Goal: Task Accomplishment & Management: Complete application form

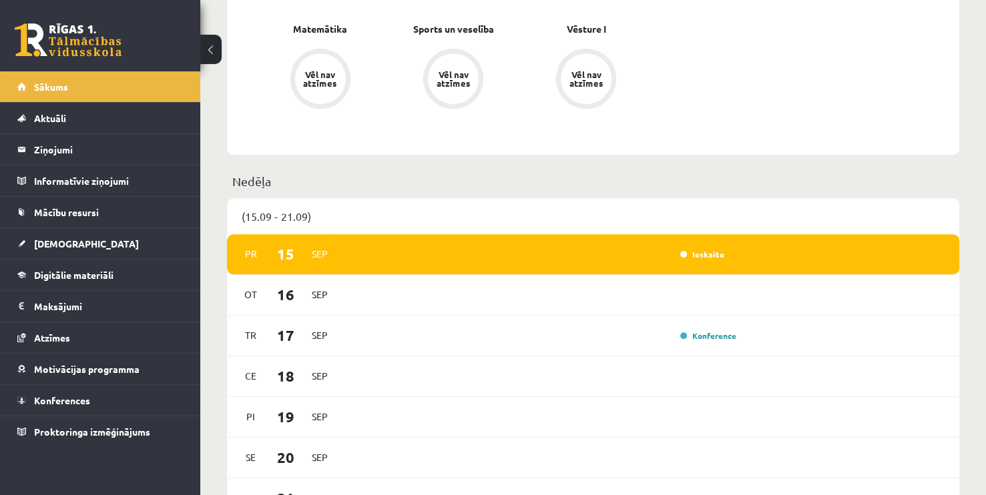
scroll to position [667, 0]
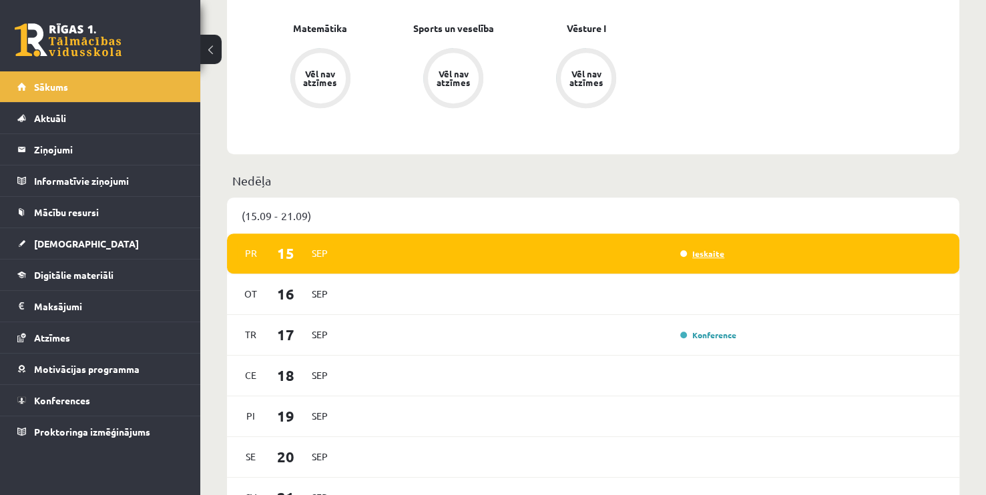
click at [705, 257] on link "Ieskaite" at bounding box center [702, 253] width 44 height 11
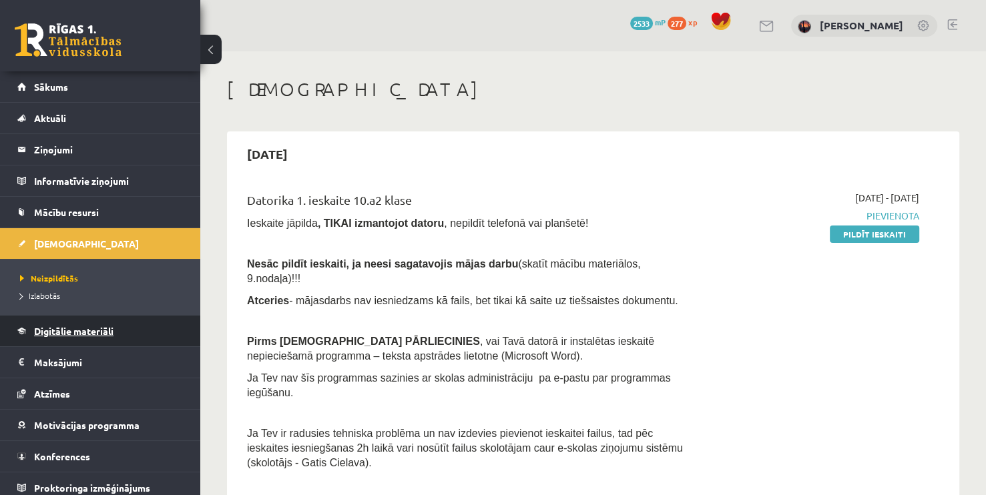
click at [66, 340] on link "Digitālie materiāli" at bounding box center [100, 331] width 166 height 31
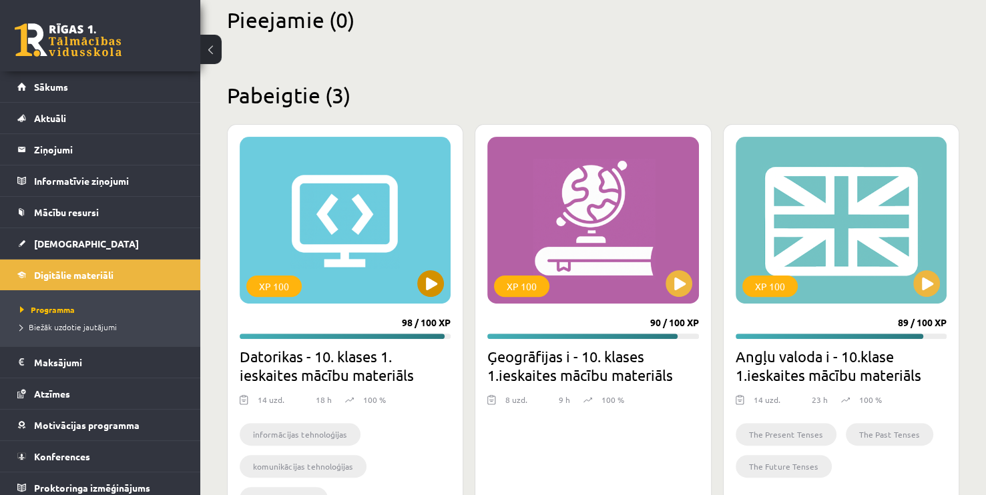
scroll to position [334, 0]
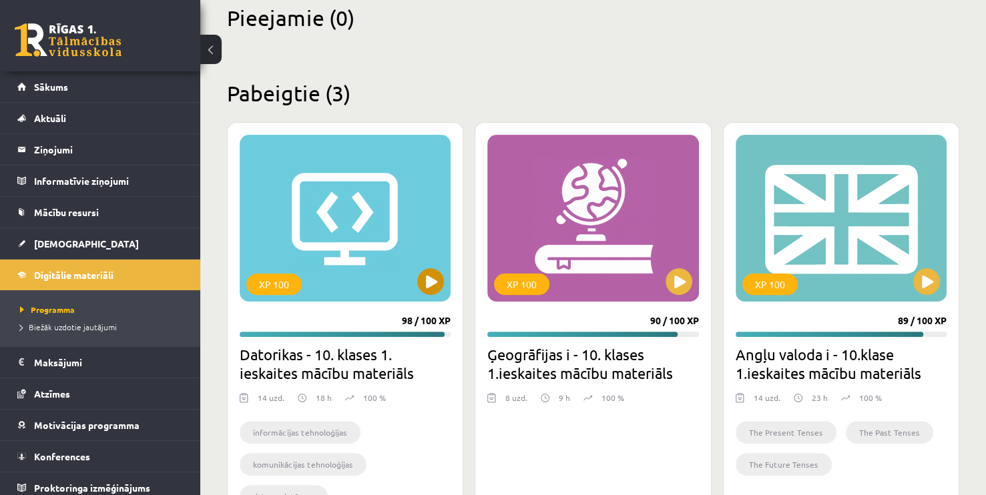
click at [417, 289] on div "XP 100" at bounding box center [345, 218] width 211 height 167
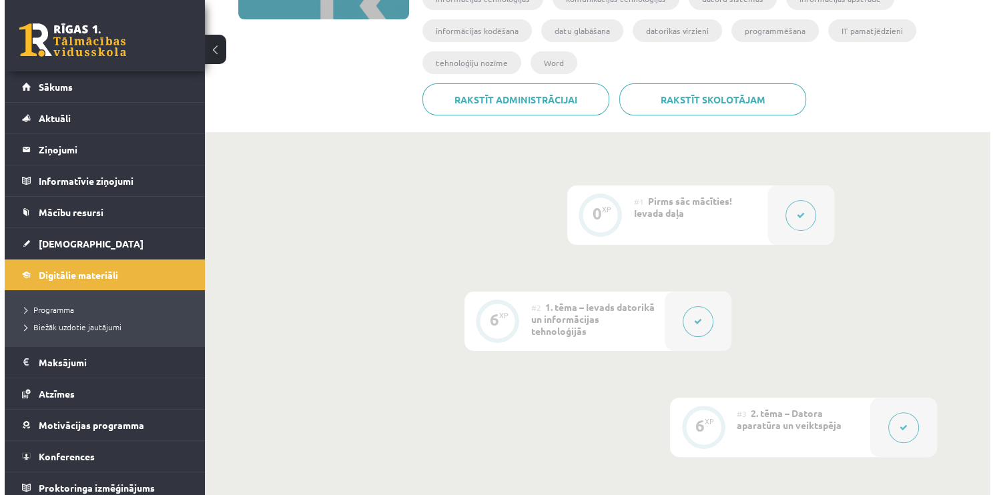
scroll to position [267, 0]
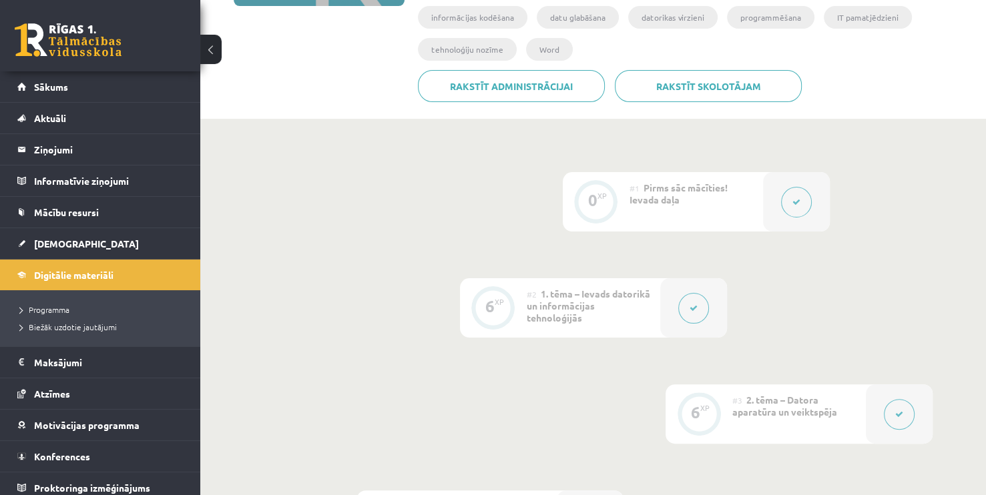
click at [779, 197] on div at bounding box center [796, 201] width 67 height 59
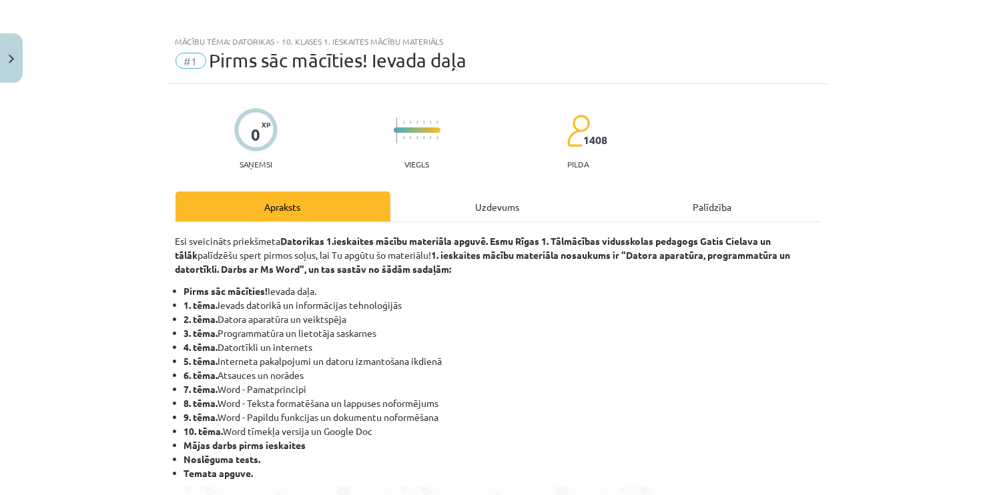
scroll to position [0, 0]
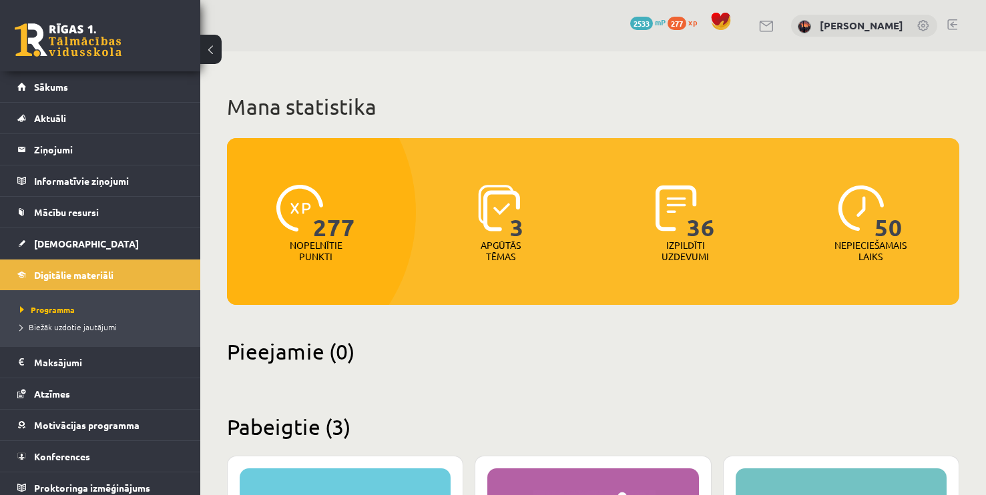
scroll to position [334, 0]
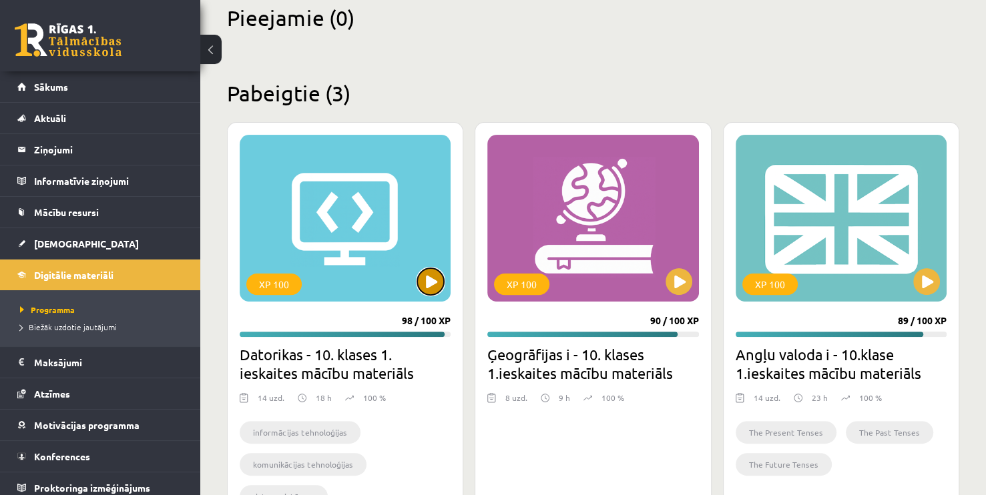
click at [432, 280] on button at bounding box center [430, 281] width 27 height 27
click at [669, 92] on h2 "Pabeigtie (3)" at bounding box center [593, 93] width 732 height 26
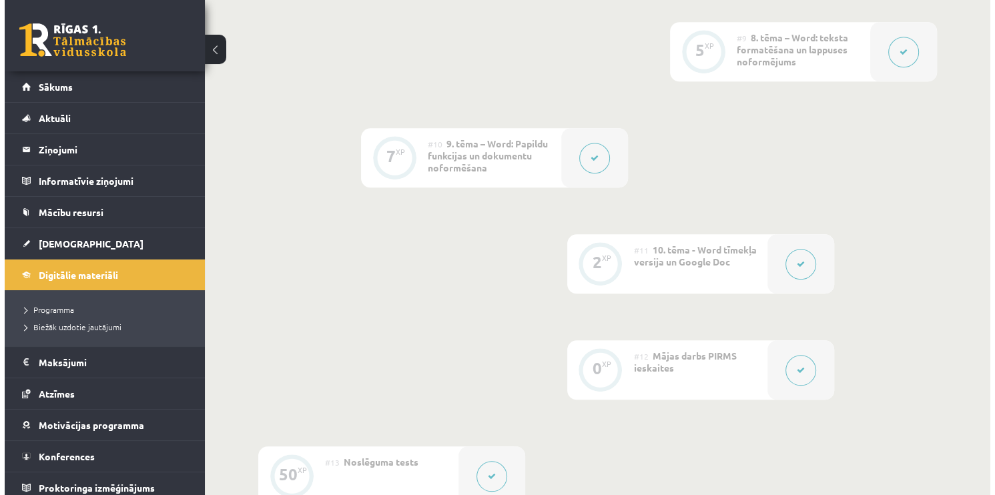
scroll to position [1268, 0]
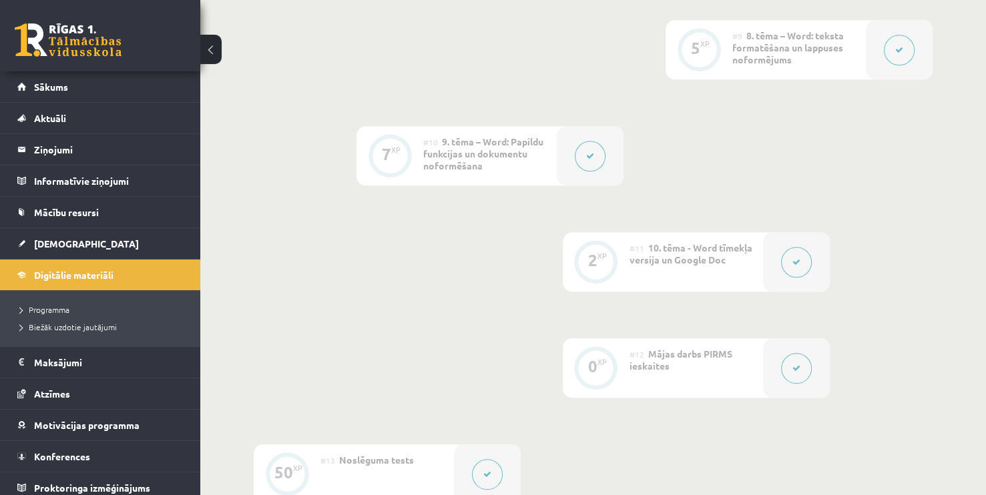
click at [785, 366] on button at bounding box center [796, 368] width 31 height 31
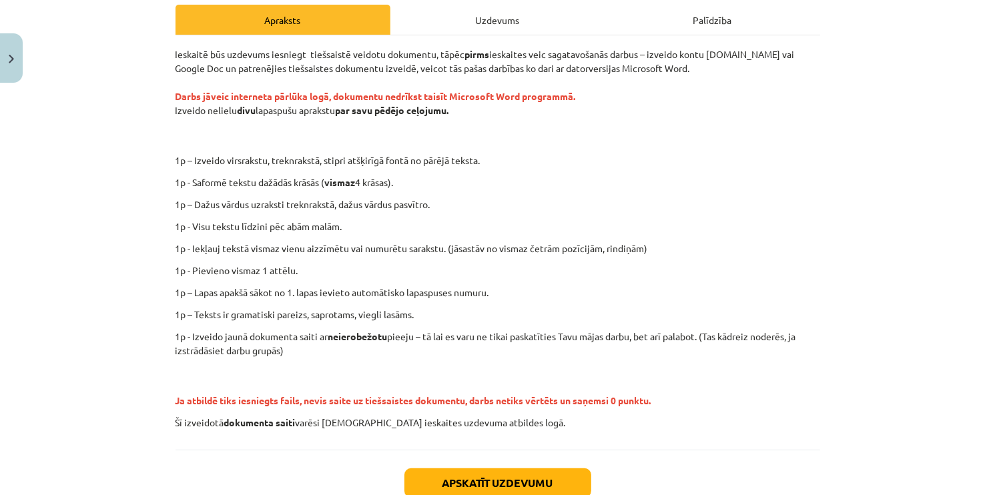
scroll to position [200, 0]
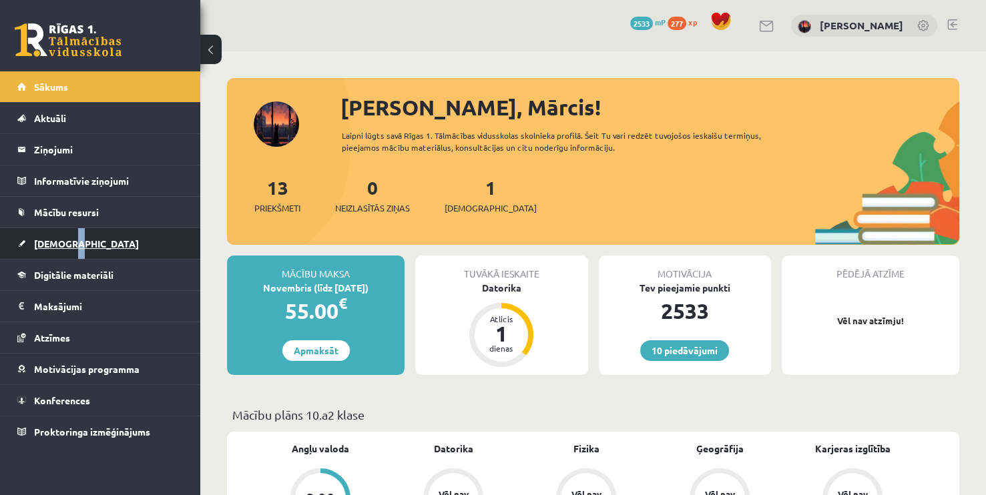
click at [62, 236] on link "[DEMOGRAPHIC_DATA]" at bounding box center [100, 243] width 166 height 31
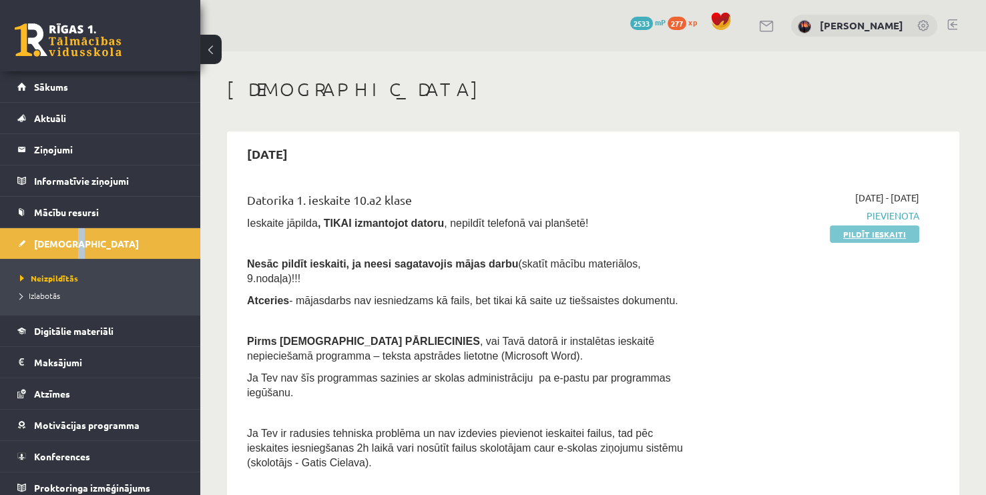
click at [862, 231] on link "Pildīt ieskaiti" at bounding box center [874, 234] width 89 height 17
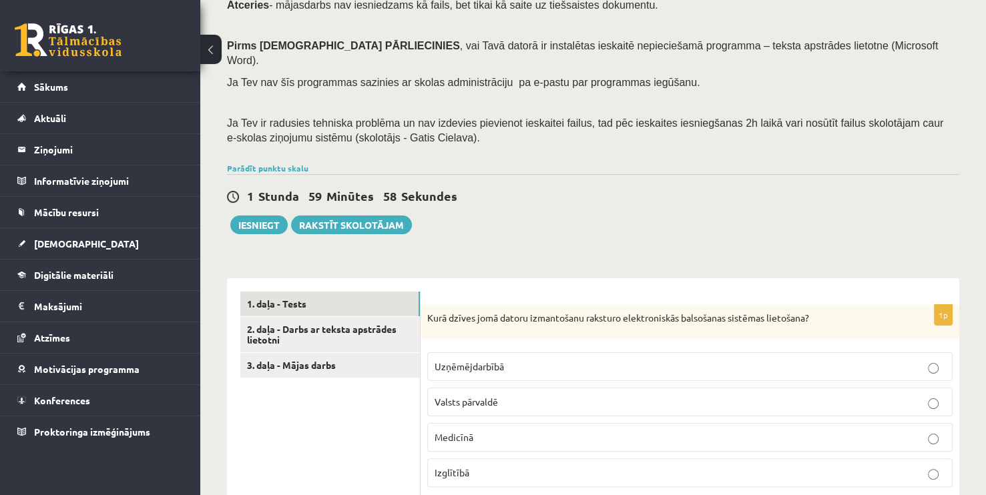
scroll to position [200, 0]
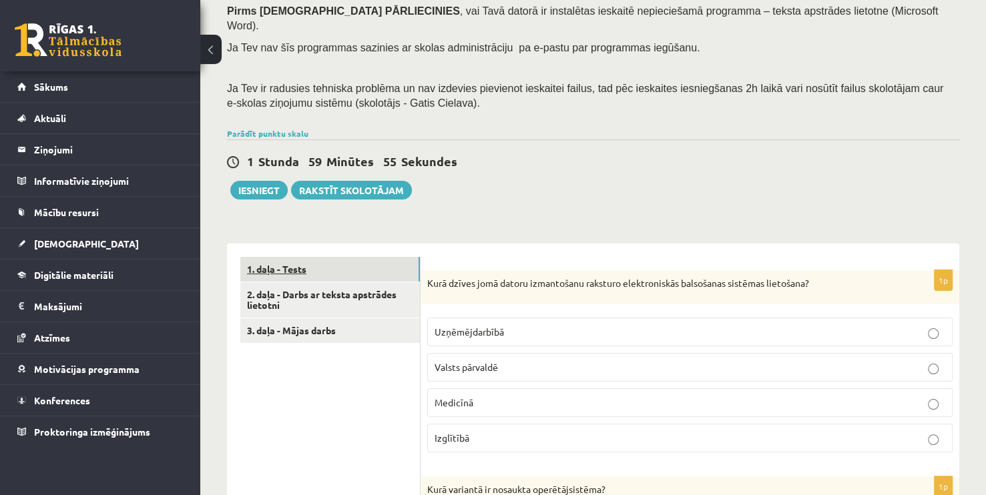
click at [416, 257] on link "1. daļa - Tests" at bounding box center [330, 269] width 180 height 25
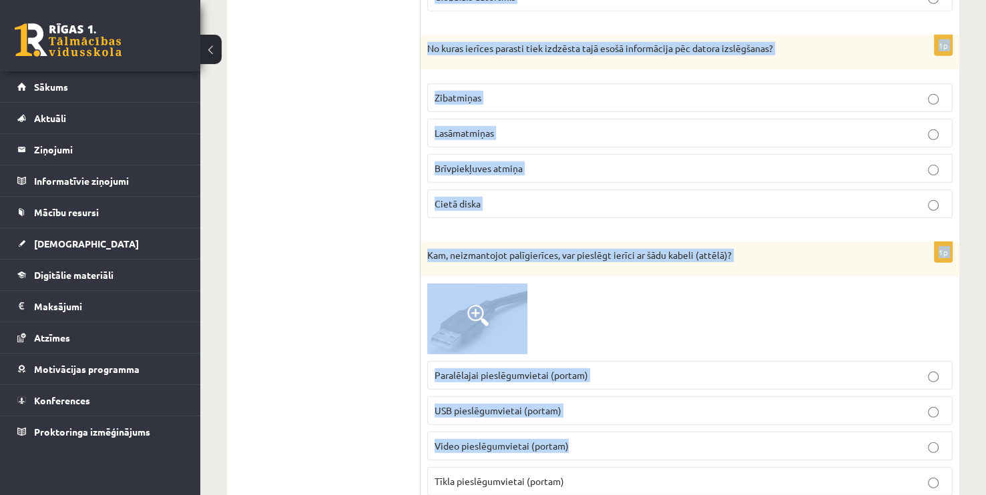
scroll to position [3784, 0]
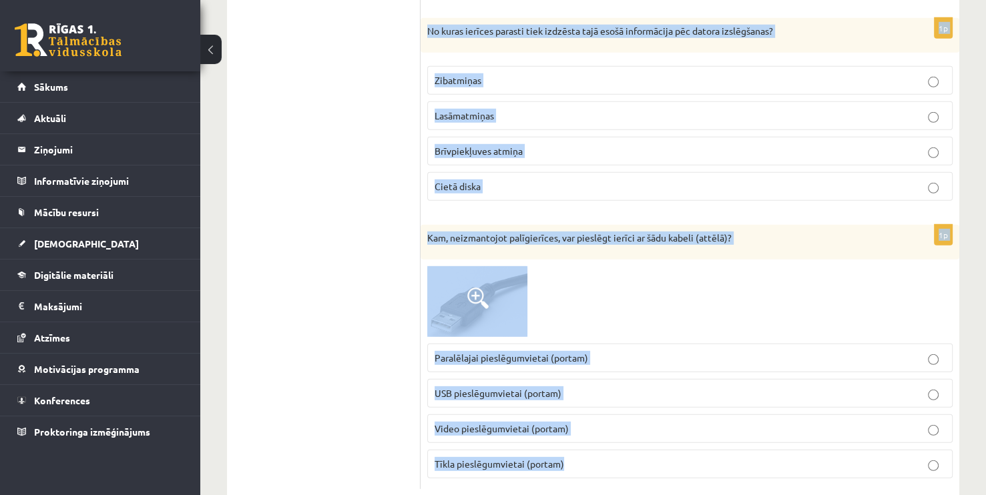
drag, startPoint x: 428, startPoint y: 241, endPoint x: 729, endPoint y: 418, distance: 348.5
copy form "Kurā dzīves jomā datoru izmantošanu raksturo elektroniskās balsošanas sistēmas …"
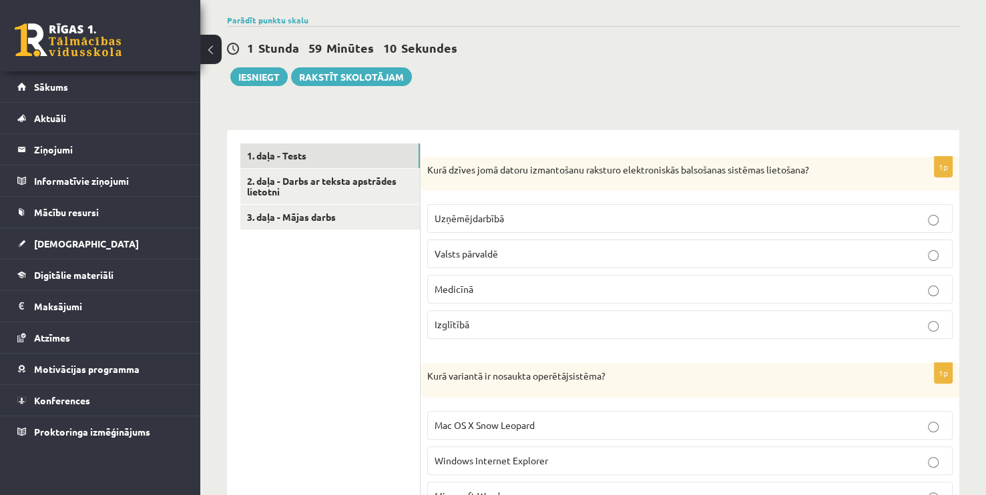
scroll to position [0, 0]
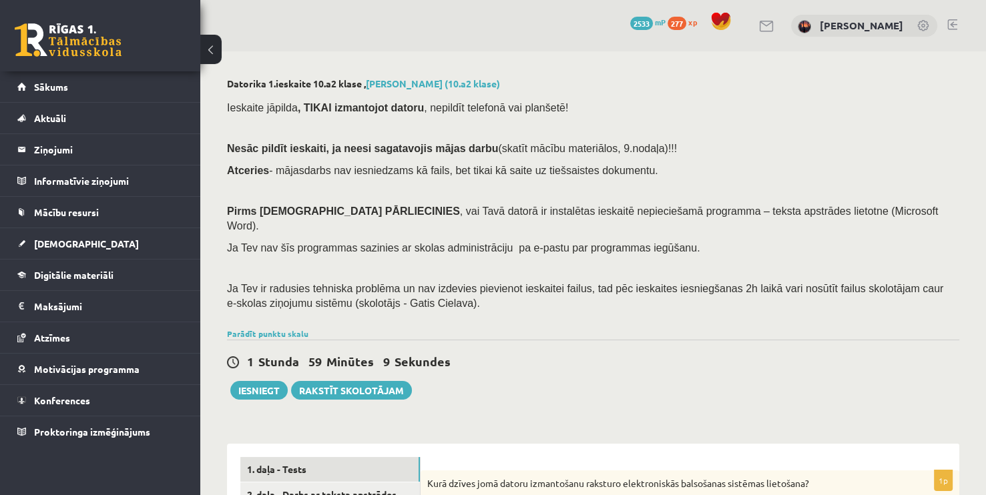
click at [701, 87] on h2 "Datorika 1.ieskaite 10.a2 klase , Mārcis Līvens (10.a2 klase)" at bounding box center [593, 83] width 732 height 11
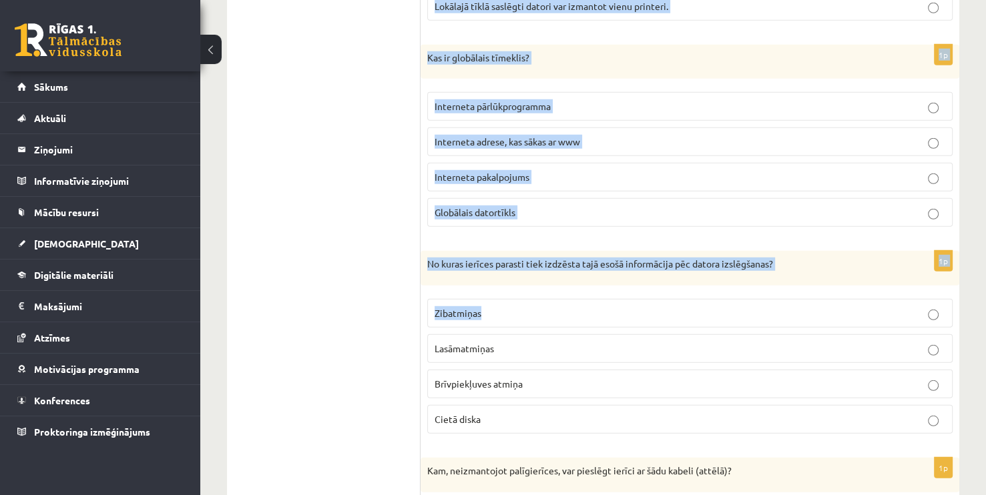
scroll to position [3584, 0]
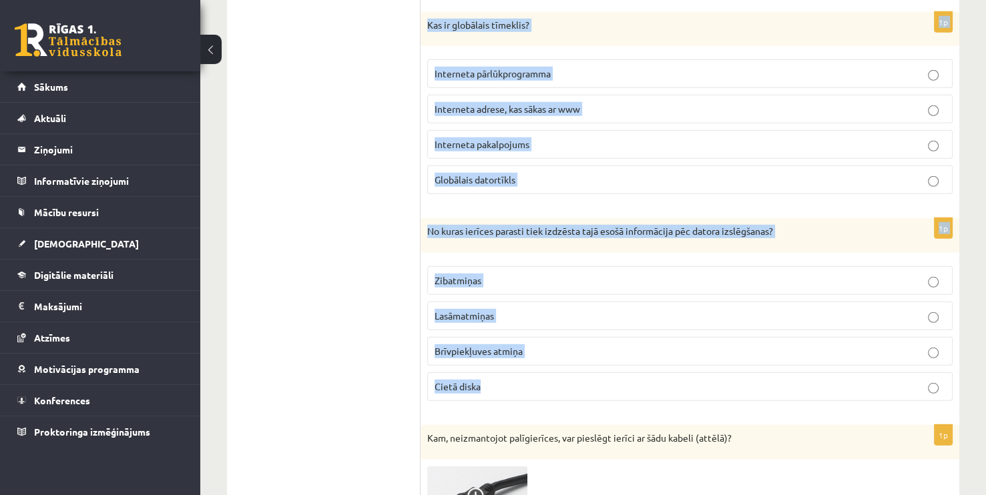
drag, startPoint x: 428, startPoint y: 202, endPoint x: 632, endPoint y: 348, distance: 250.2
copy form "Kurā dzīves jomā datoru izmantošanu raksturo elektroniskās balsošanas sistēmas …"
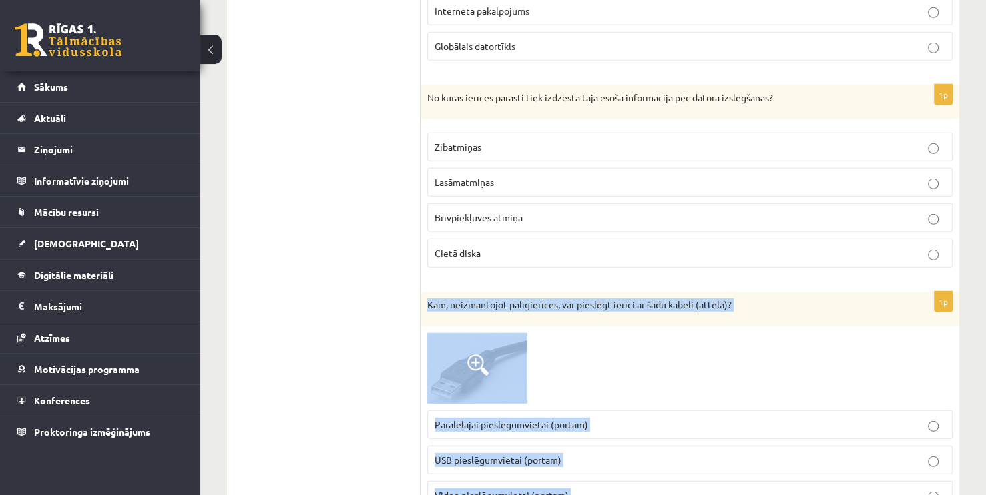
scroll to position [3784, 0]
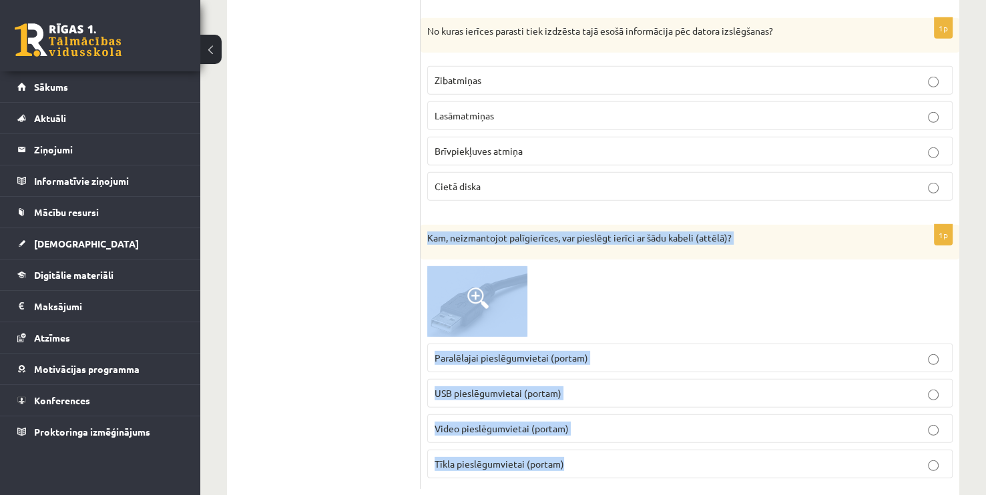
drag, startPoint x: 425, startPoint y: 272, endPoint x: 635, endPoint y: 503, distance: 312.3
copy div "Kam, neizmantojot palīgierīces, var pieslēgt ierīci ar šādu kabeli (attēlā)? Pa…"
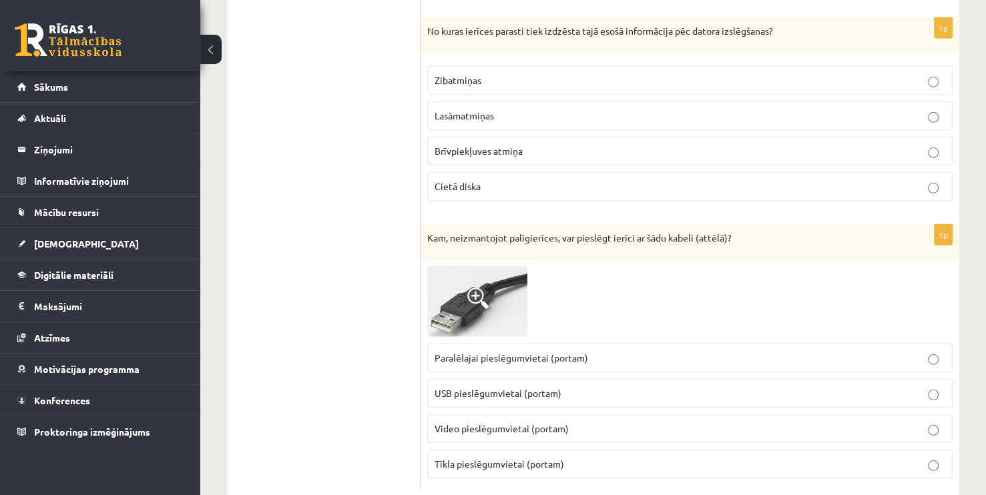
drag, startPoint x: 374, startPoint y: 332, endPoint x: 382, endPoint y: 319, distance: 15.2
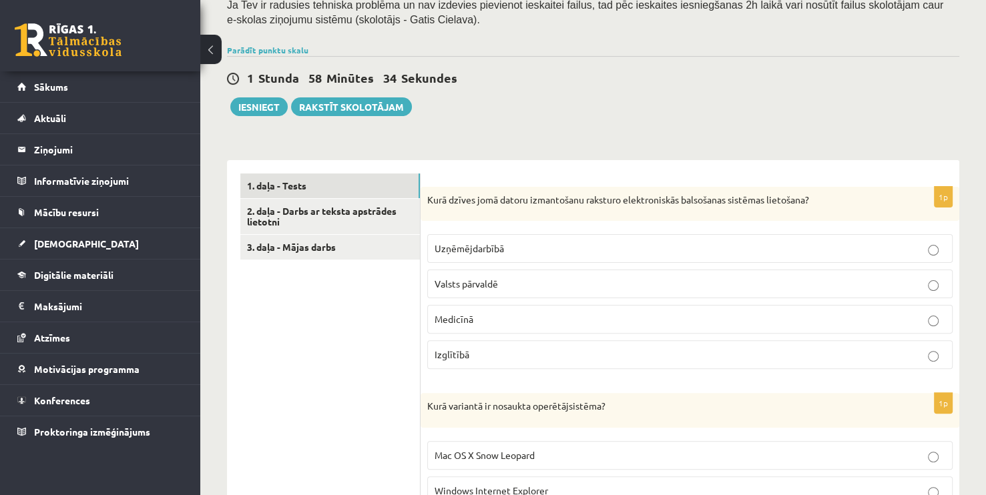
scroll to position [334, 0]
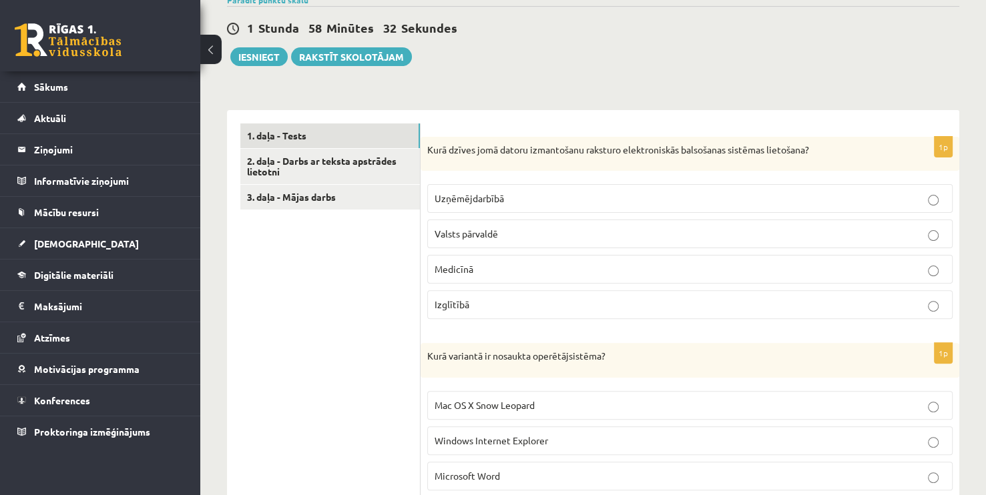
click at [448, 228] on span "Valsts pārvaldē" at bounding box center [465, 234] width 63 height 12
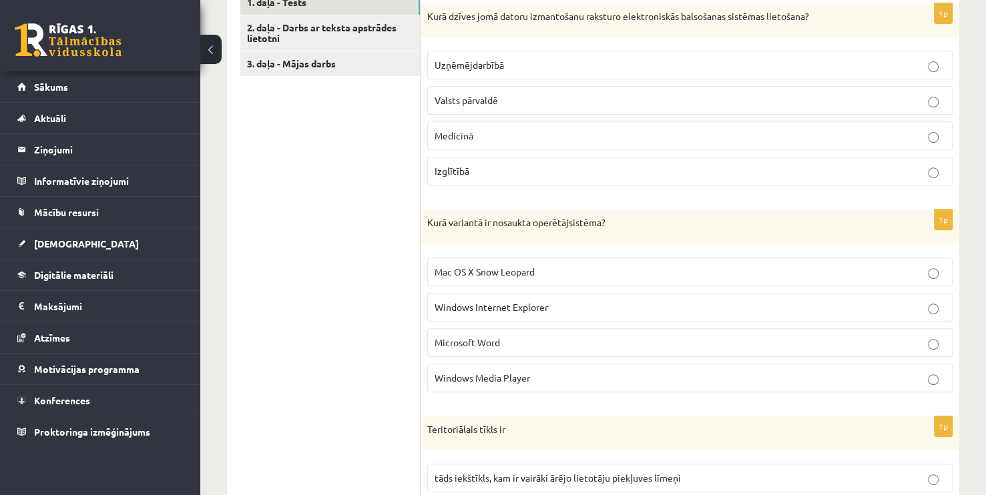
click at [451, 266] on span "Mac OS X Snow Leopard" at bounding box center [484, 272] width 100 height 12
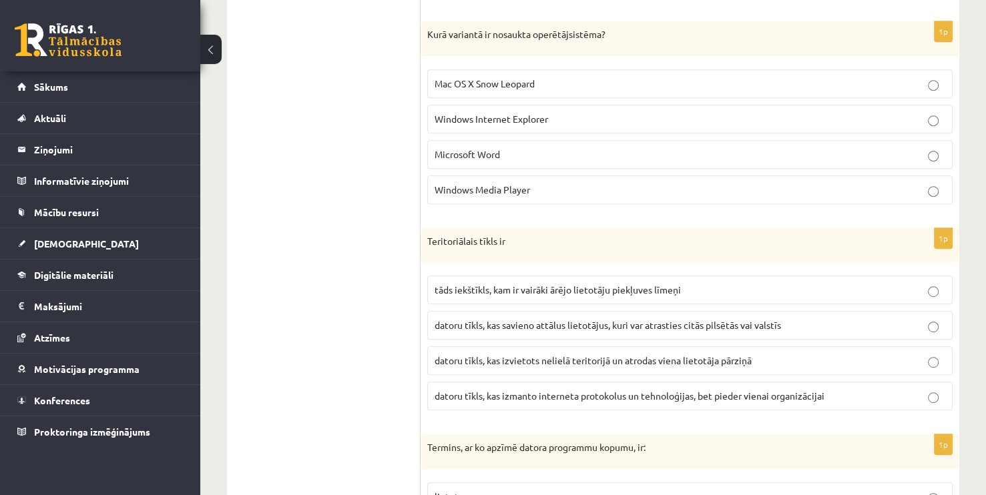
scroll to position [734, 0]
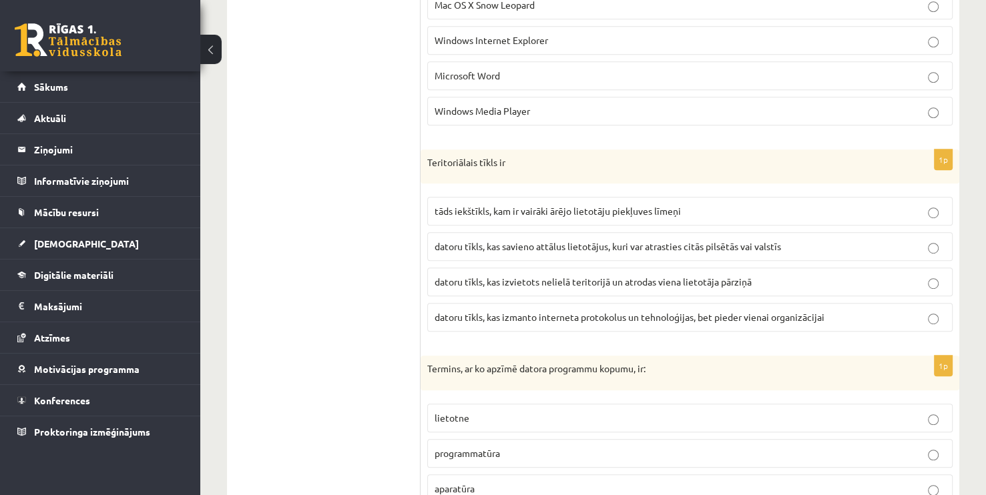
click at [647, 238] on label "datoru tīkls, kas savieno attālus lietotājus, kuri var atrasties citās pilsētās…" at bounding box center [689, 246] width 525 height 29
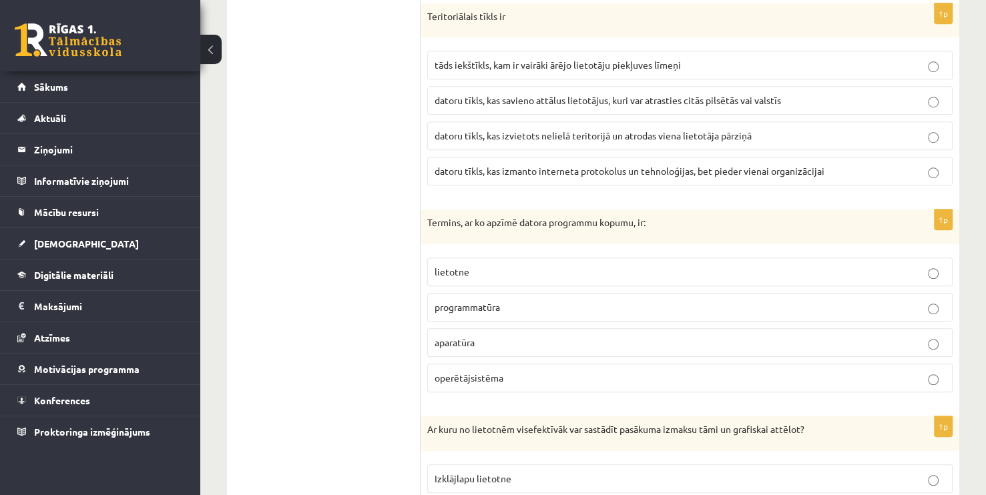
scroll to position [934, 0]
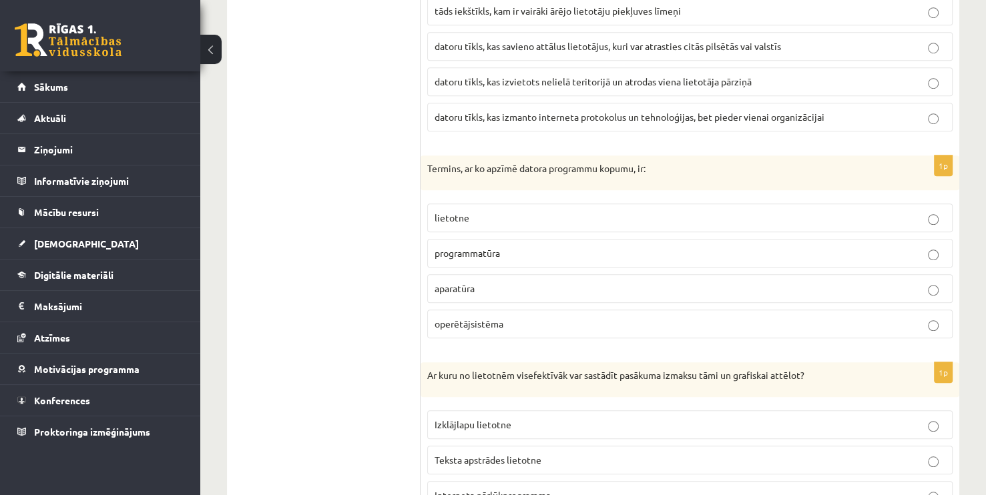
click at [469, 247] on span "programmatūra" at bounding box center [466, 253] width 65 height 12
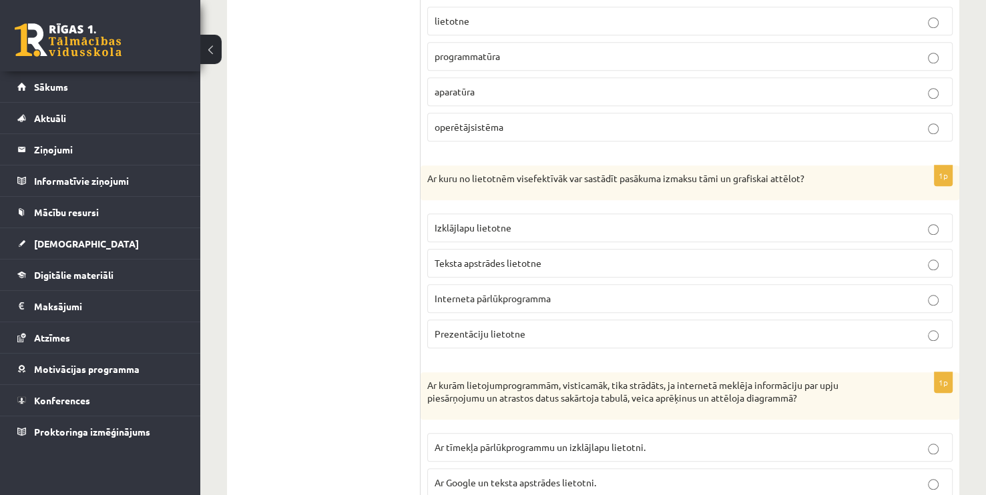
scroll to position [1135, 0]
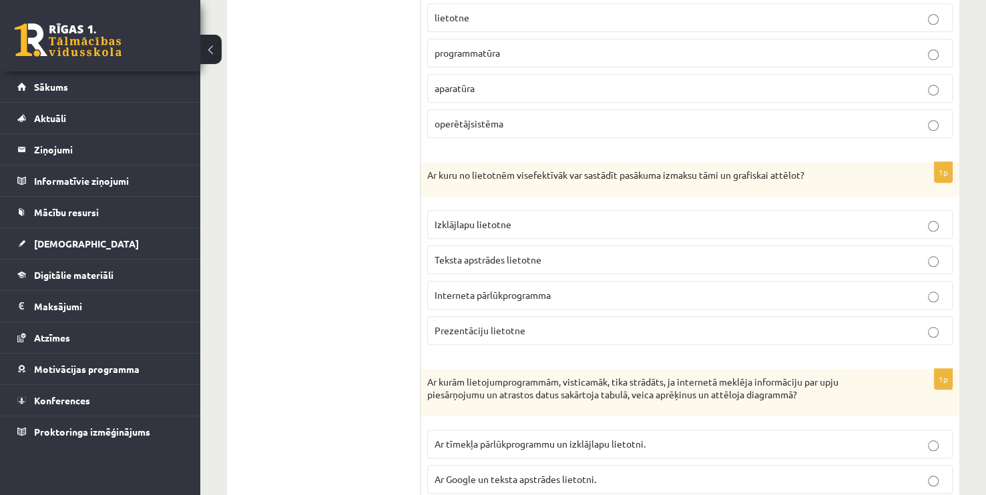
drag, startPoint x: 461, startPoint y: 210, endPoint x: 461, endPoint y: 201, distance: 8.7
click at [461, 218] on span "Izklājlapu lietotne" at bounding box center [472, 224] width 77 height 12
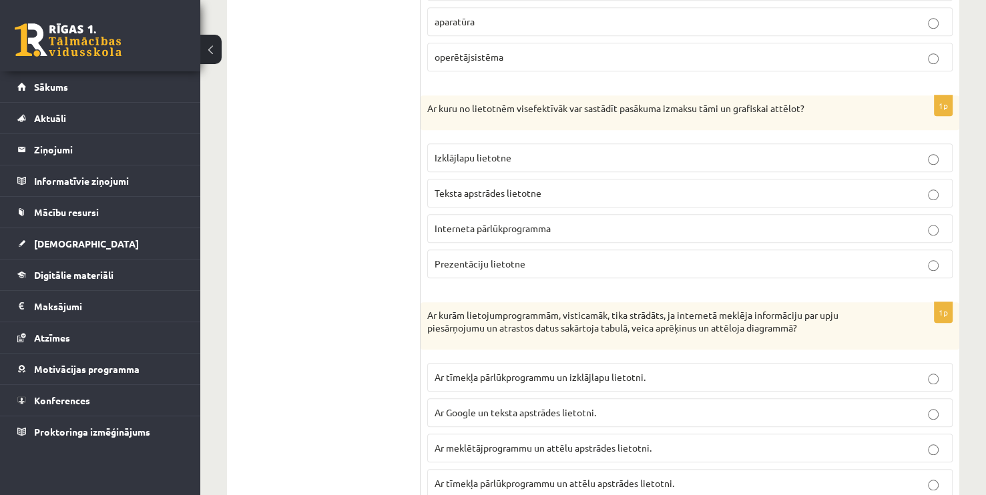
click at [469, 152] on span "Izklājlapu lietotne" at bounding box center [472, 158] width 77 height 12
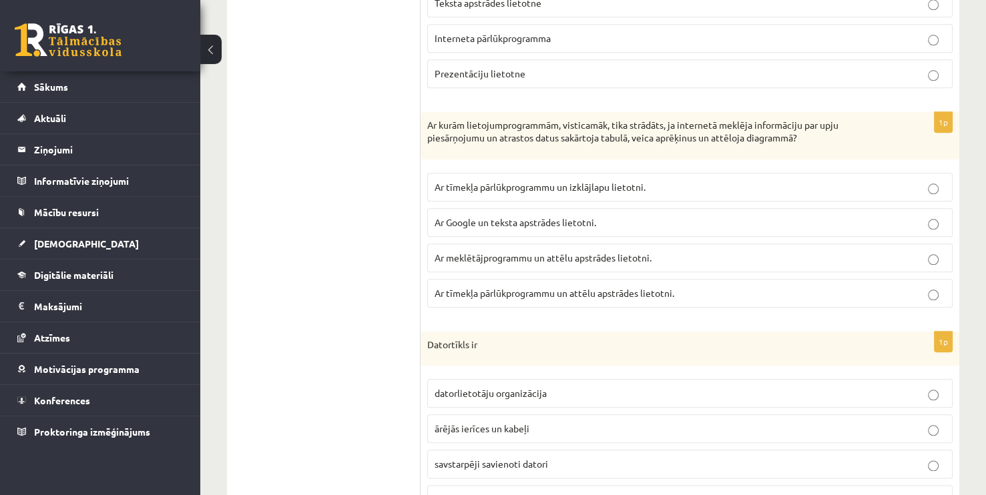
scroll to position [1402, 0]
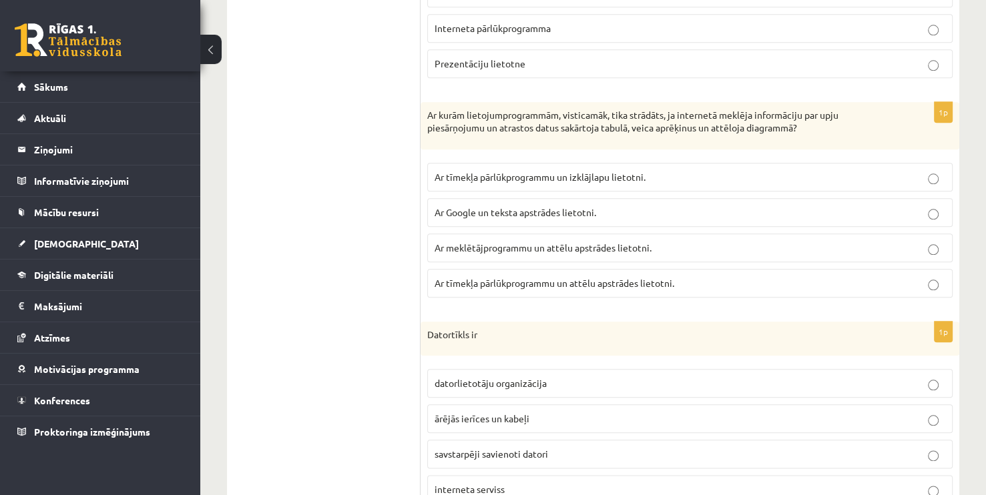
click at [469, 164] on label "Ar tīmekļa pārlūkprogrammu un izklājlapu lietotni." at bounding box center [689, 177] width 525 height 29
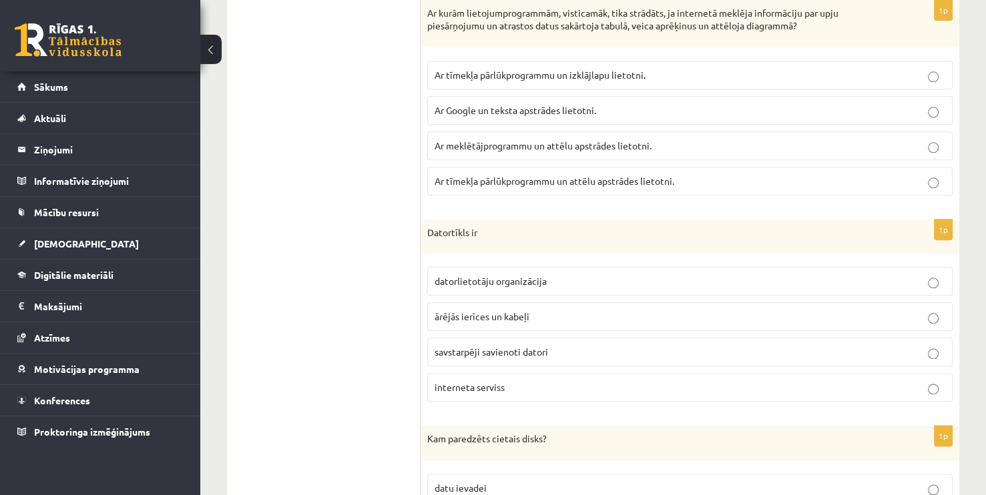
scroll to position [1602, 0]
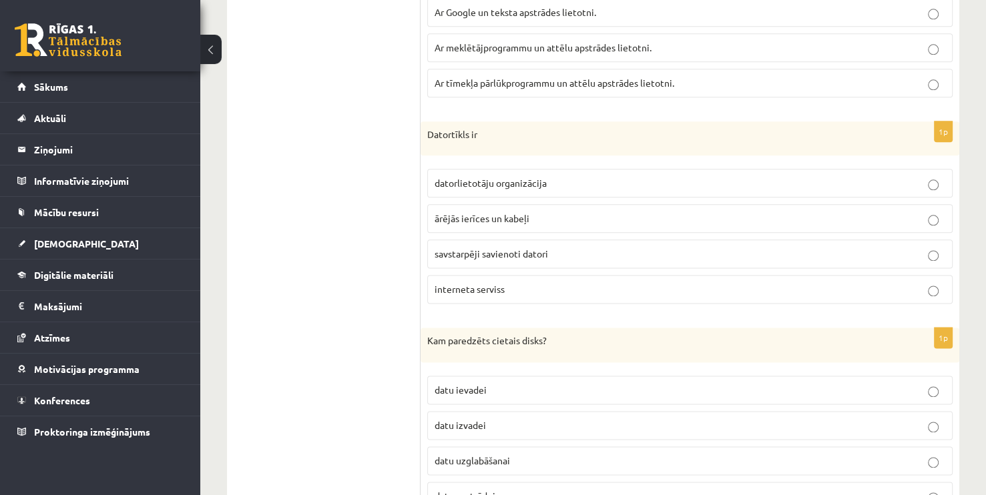
click at [449, 248] on span "savstarpēji savienoti datori" at bounding box center [490, 254] width 113 height 12
click at [437, 455] on span "datu uzglabāšanai" at bounding box center [471, 461] width 75 height 12
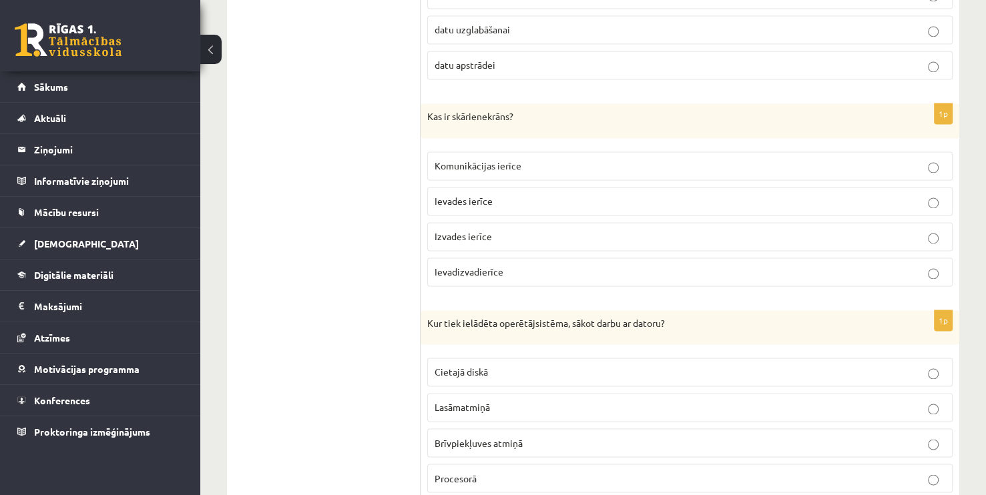
scroll to position [2069, 0]
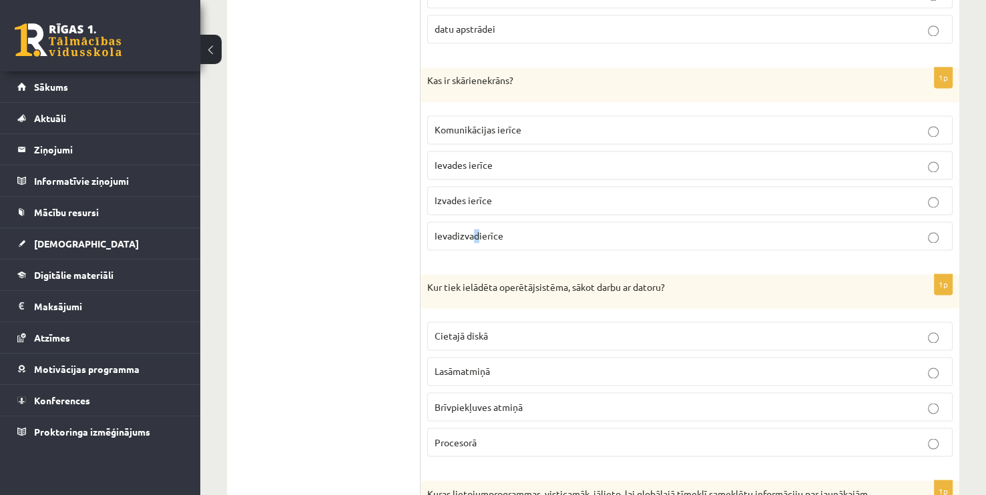
click at [476, 230] on span "Ievadizvadierīce" at bounding box center [468, 236] width 69 height 12
click at [449, 230] on span "Ievadizvadierīce" at bounding box center [468, 236] width 69 height 12
click at [448, 400] on span "Brīvpiekļuves atmiņā" at bounding box center [478, 406] width 88 height 12
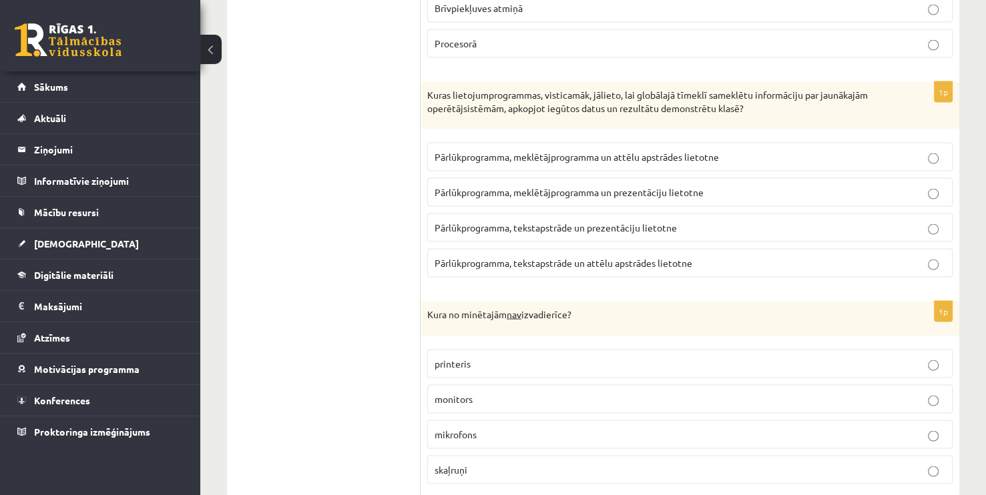
scroll to position [2469, 0]
click at [475, 220] on span "Pārlūkprogramma, tekstapstrāde un prezentāciju lietotne" at bounding box center [555, 226] width 242 height 12
click at [463, 426] on span "mikrofons" at bounding box center [455, 432] width 42 height 12
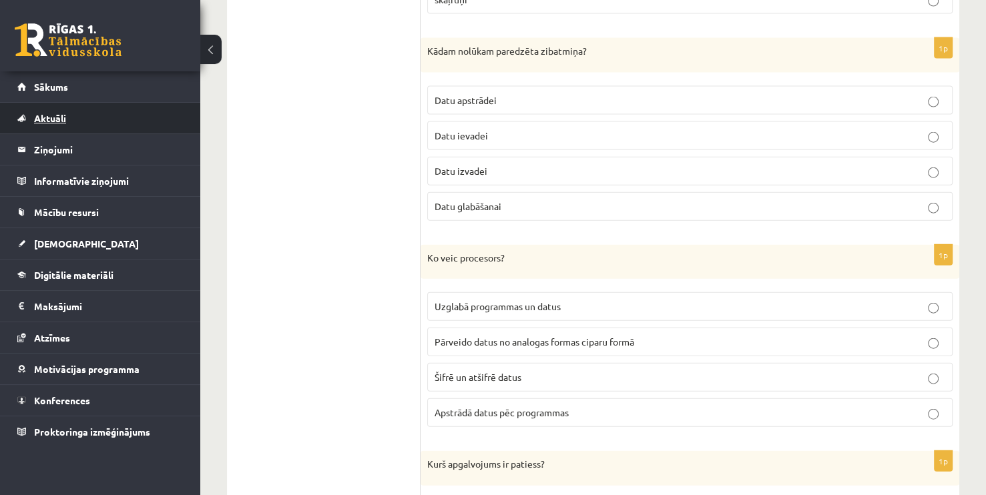
scroll to position [2937, 0]
click at [445, 202] on span "Datu glabāšanai" at bounding box center [467, 208] width 67 height 12
click at [463, 408] on span "Apstrādā datus pēc programmas" at bounding box center [501, 414] width 134 height 12
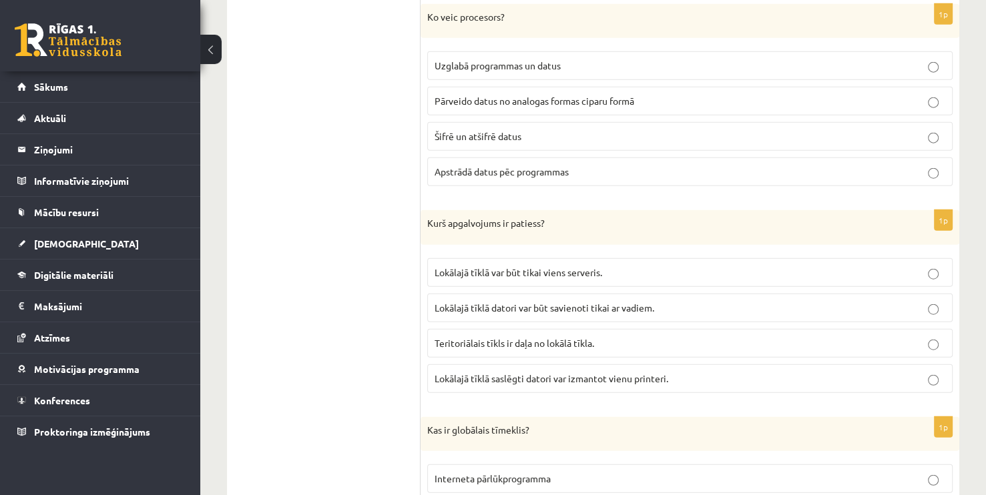
scroll to position [3337, 0]
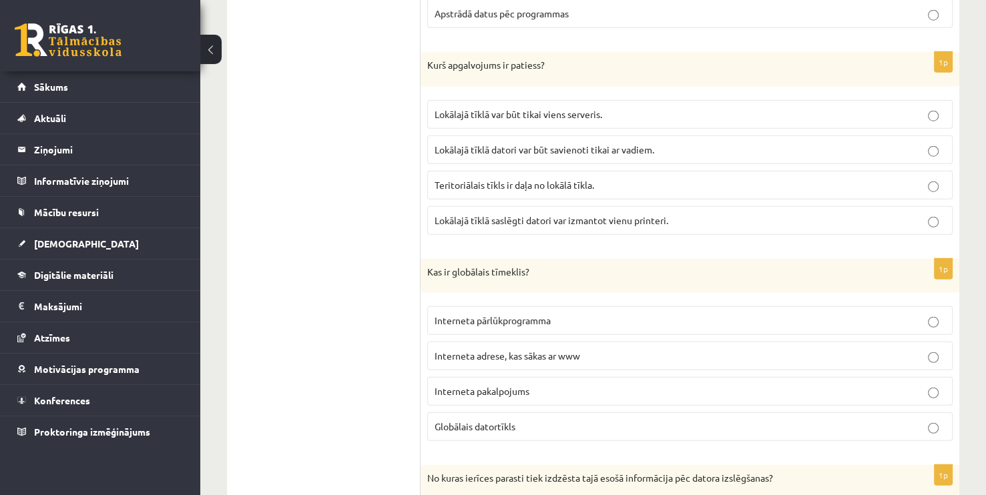
click at [469, 214] on p "Lokālajā tīklā saslēgti datori var izmantot vienu printeri." at bounding box center [689, 221] width 511 height 14
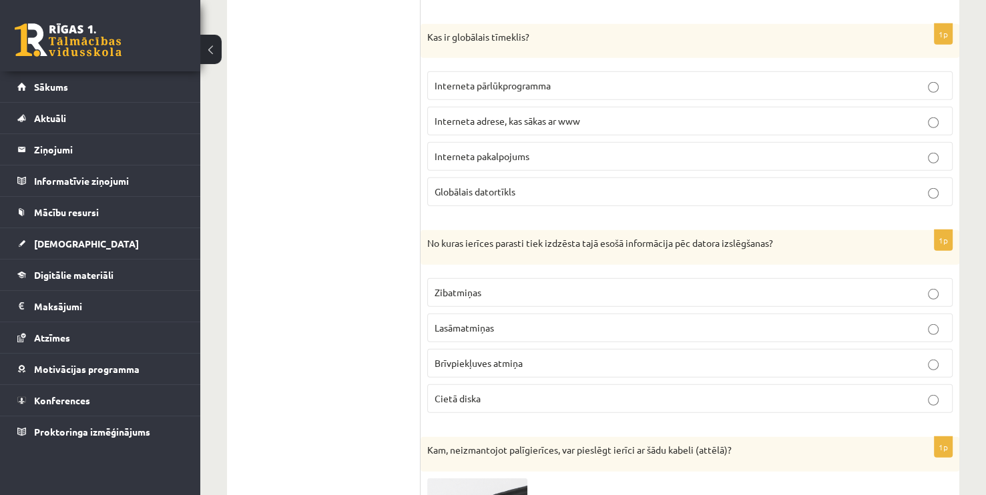
scroll to position [3604, 0]
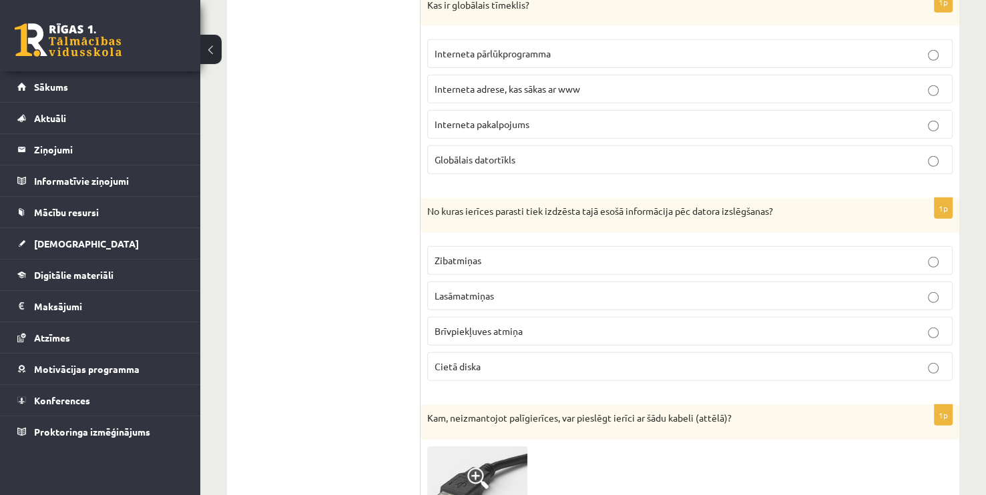
click at [469, 118] on span "Interneta pakalpojums" at bounding box center [481, 124] width 95 height 12
click at [466, 325] on span "Brīvpiekļuves atmiņa" at bounding box center [478, 331] width 88 height 12
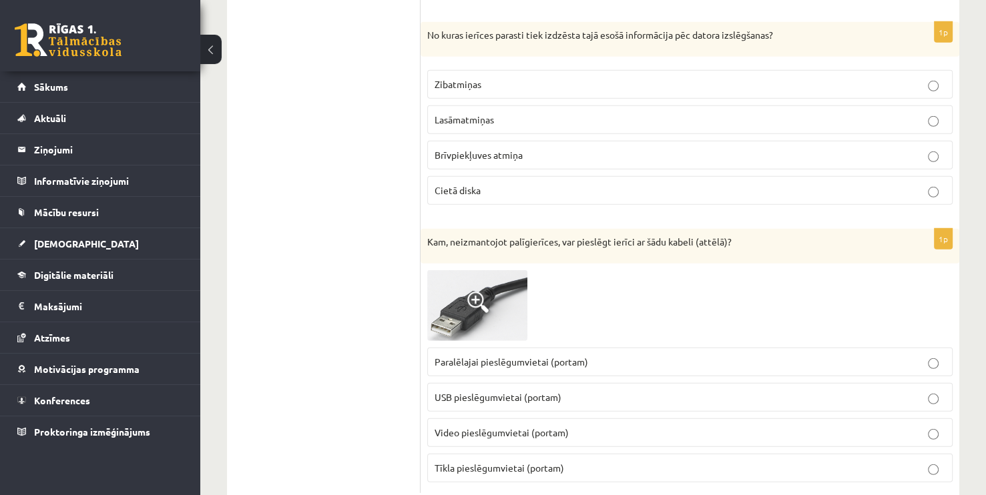
scroll to position [3784, 0]
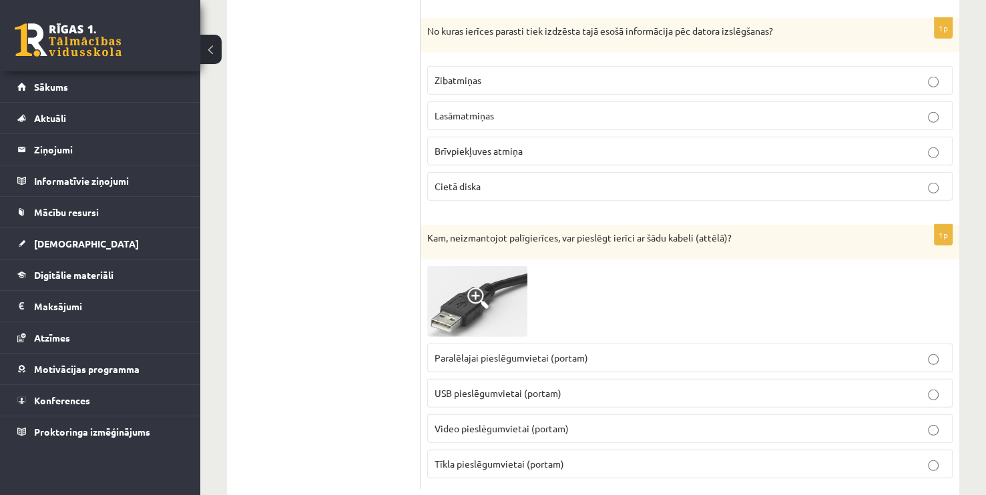
click at [484, 386] on p "USB pieslēgumvietai (portam)" at bounding box center [689, 393] width 511 height 14
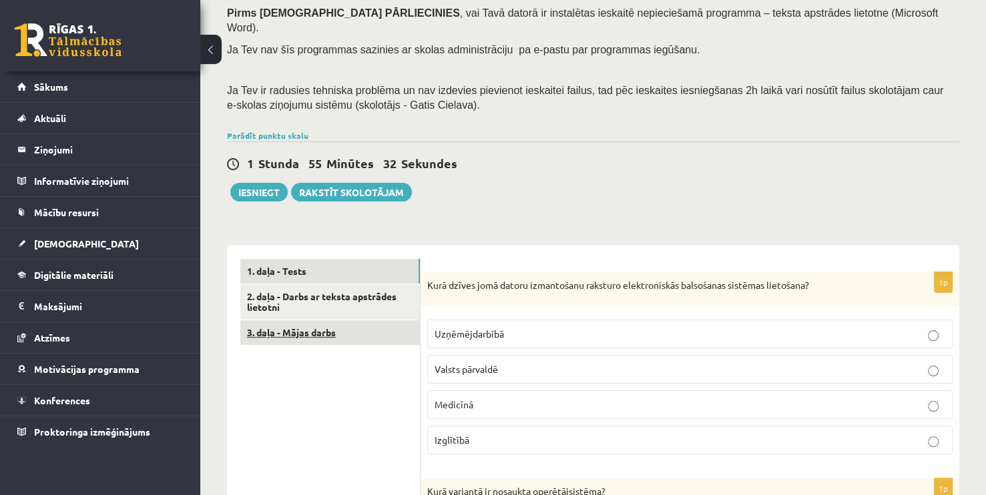
scroll to position [200, 0]
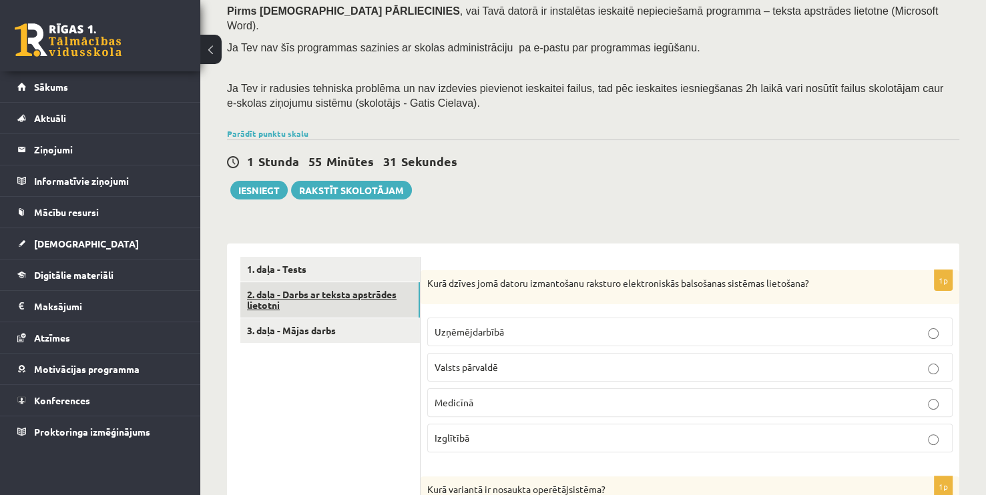
click at [353, 282] on link "2. daļa - Darbs ar teksta apstrādes lietotni" at bounding box center [330, 300] width 180 height 36
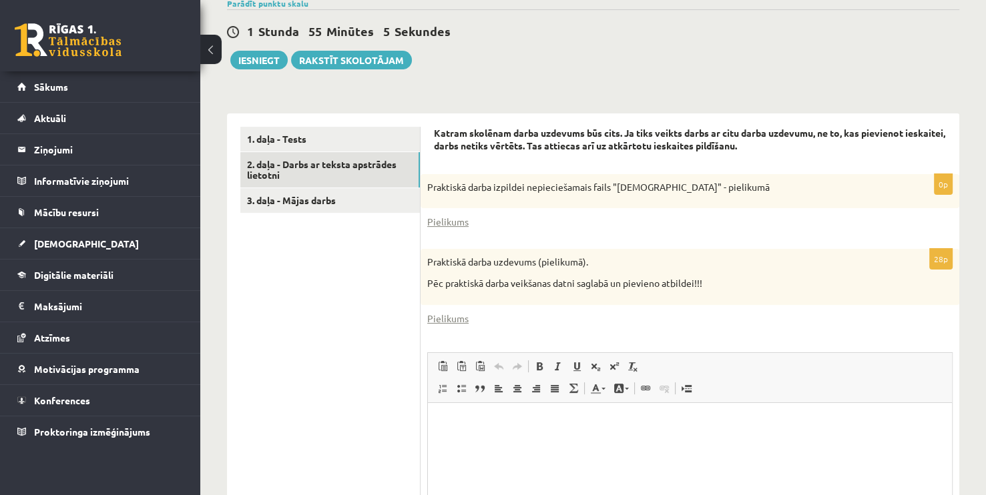
scroll to position [334, 0]
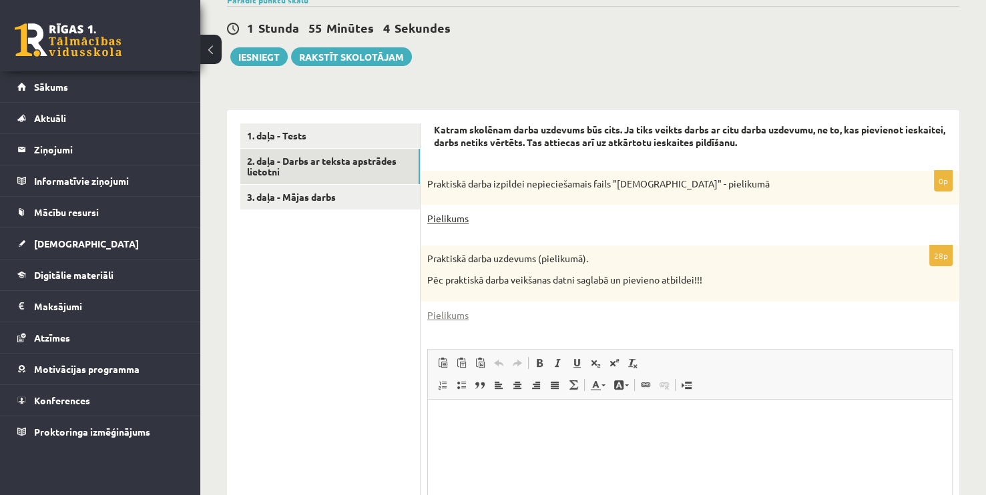
click at [447, 212] on link "Pielikums" at bounding box center [447, 219] width 41 height 14
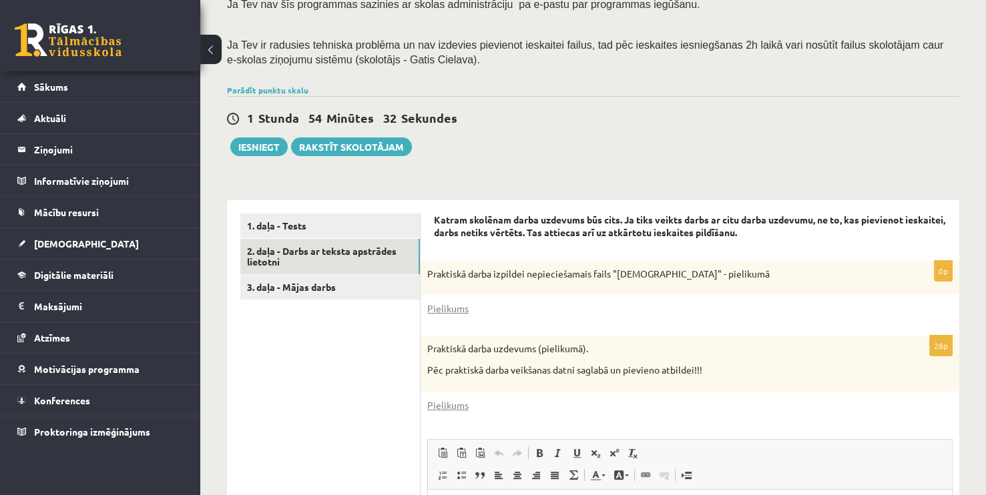
scroll to position [267, 0]
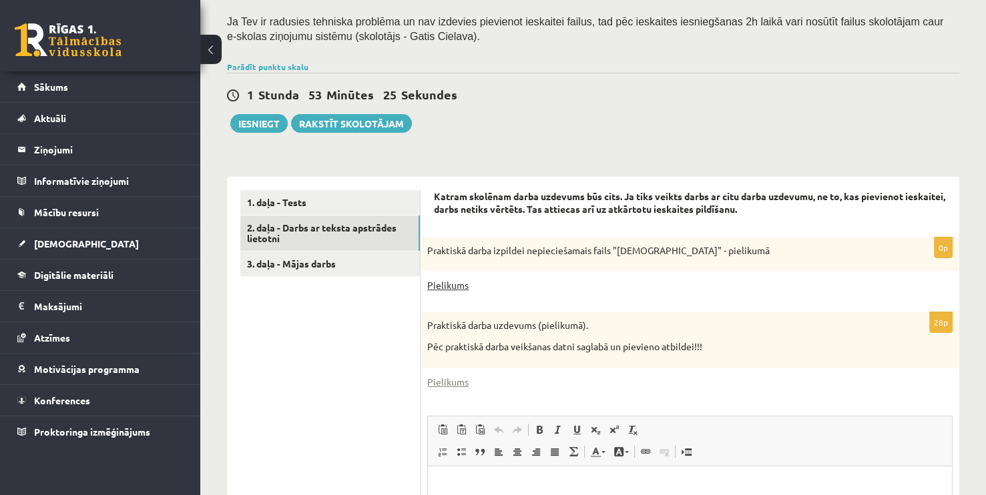
click at [447, 278] on link "Pielikums" at bounding box center [447, 285] width 41 height 14
click at [459, 24] on p "Ja Tev ir radusies tehniska problēma un nav izdevies pievienot ieskaitei failus…" at bounding box center [589, 28] width 725 height 29
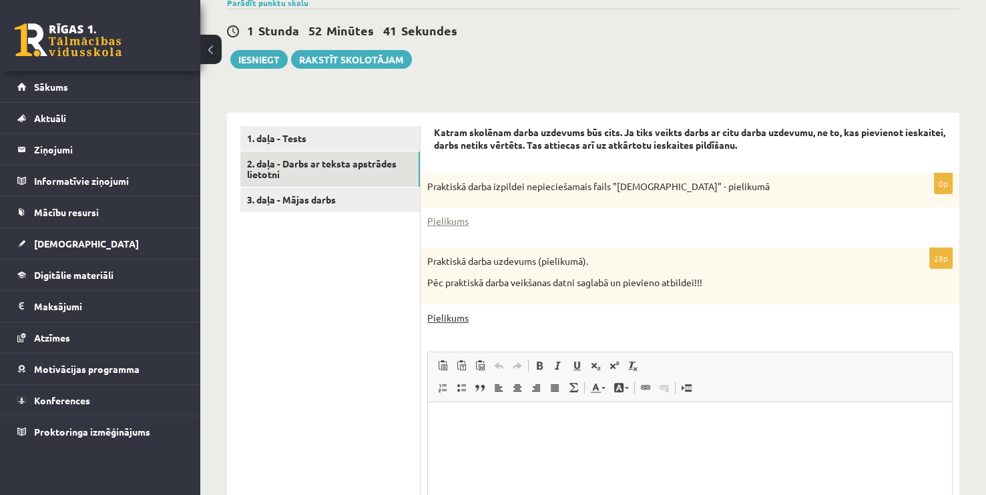
click at [453, 311] on link "Pielikums" at bounding box center [447, 318] width 41 height 14
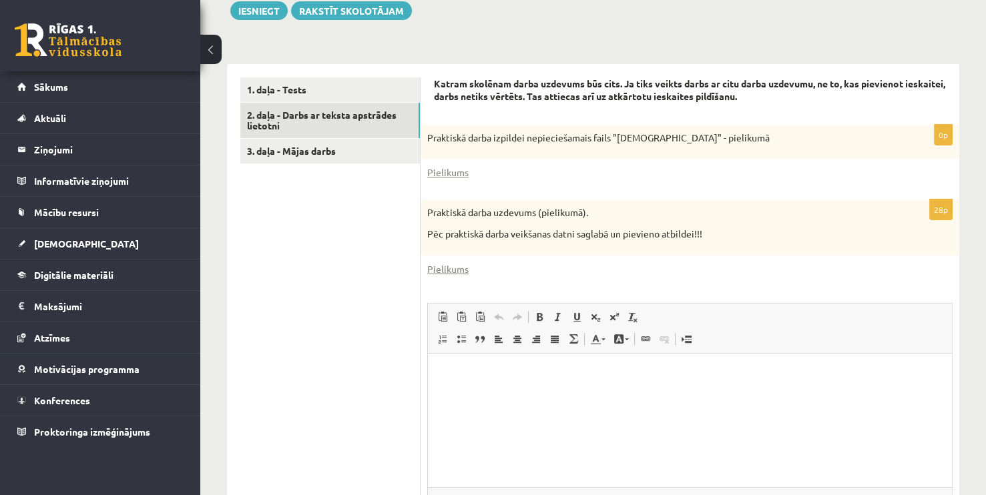
scroll to position [356, 0]
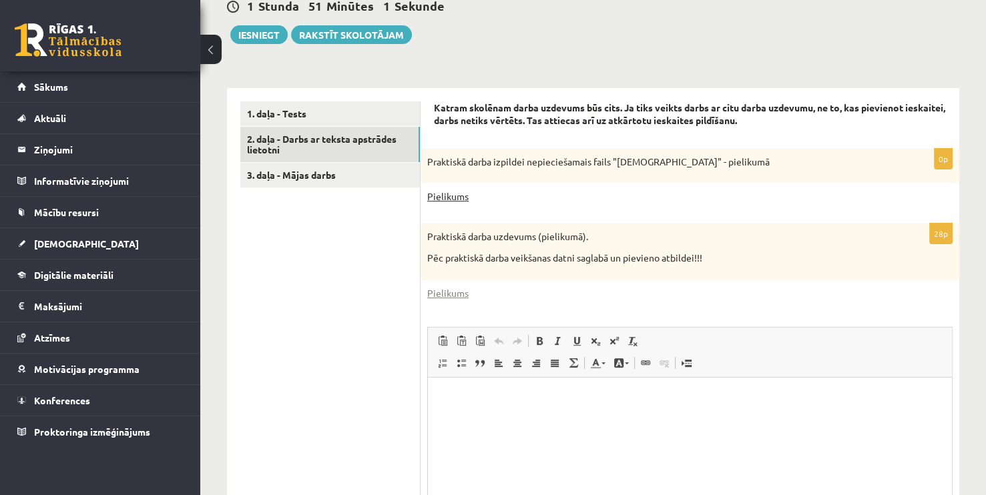
click at [455, 190] on link "Pielikums" at bounding box center [447, 197] width 41 height 14
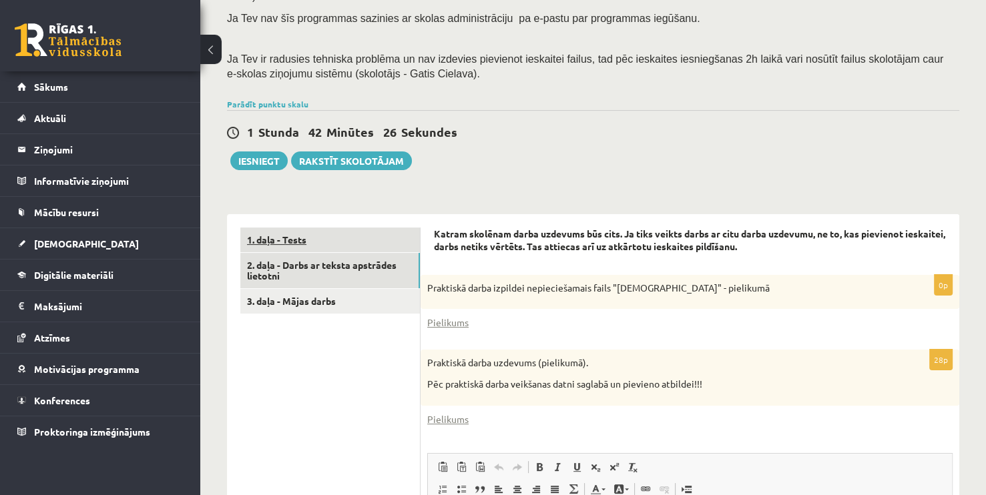
scroll to position [222, 0]
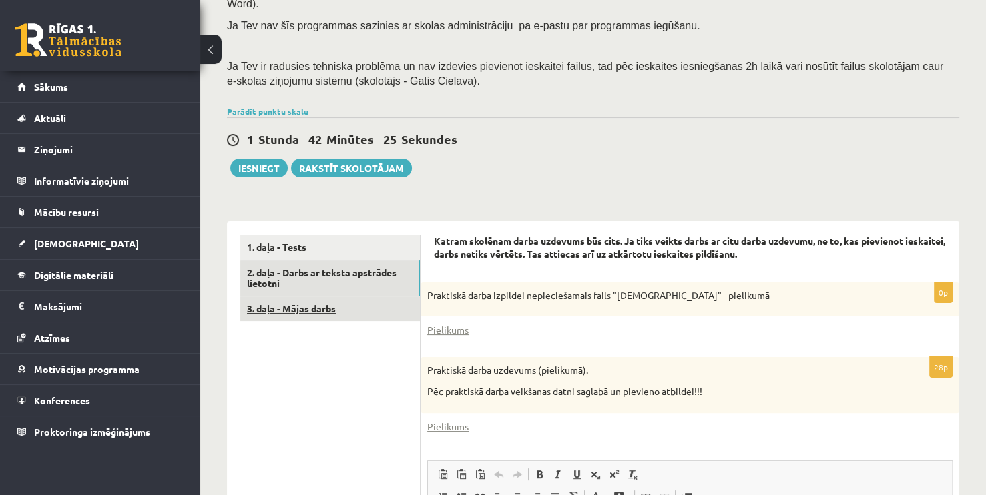
click at [281, 296] on link "3. daļa - Mājas darbs" at bounding box center [330, 308] width 180 height 25
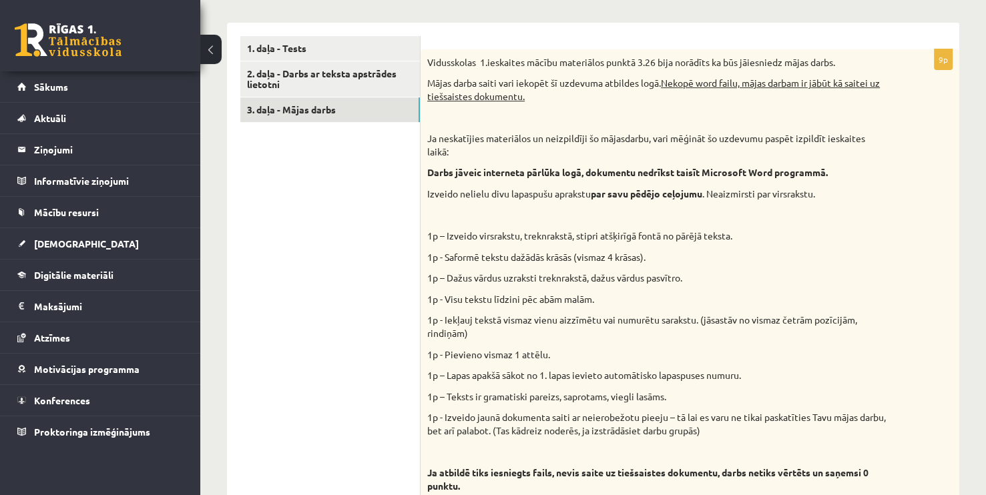
scroll to position [422, 0]
click at [272, 65] on link "2. daļa - Darbs ar teksta apstrādes lietotni" at bounding box center [330, 78] width 180 height 36
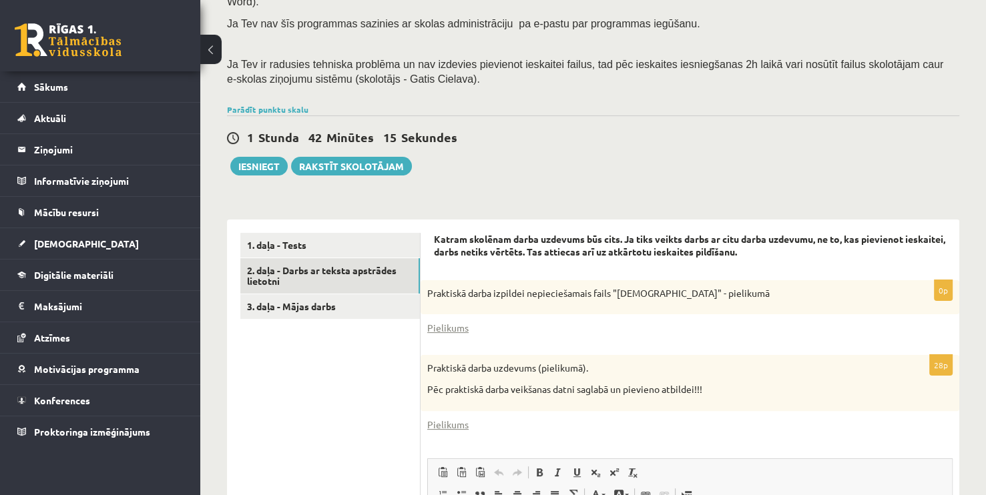
scroll to position [0, 0]
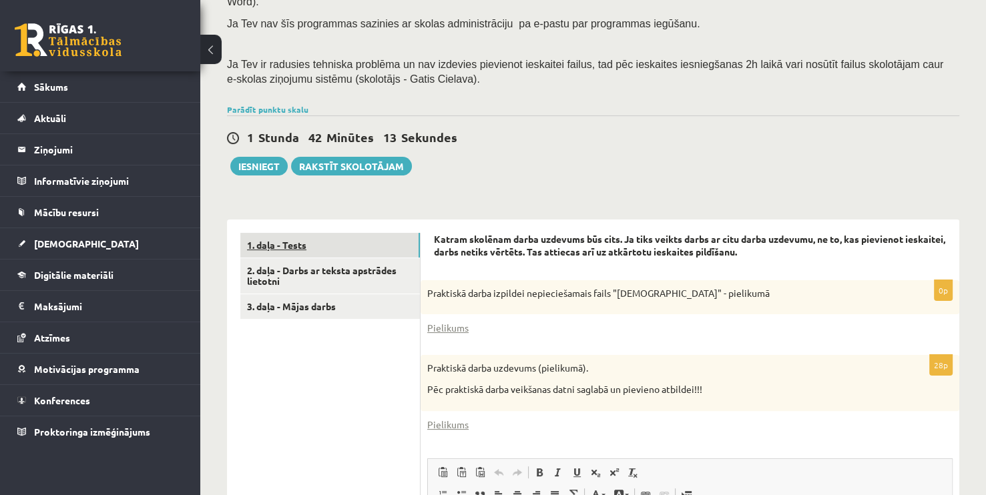
click at [264, 233] on link "1. daļa - Tests" at bounding box center [330, 245] width 180 height 25
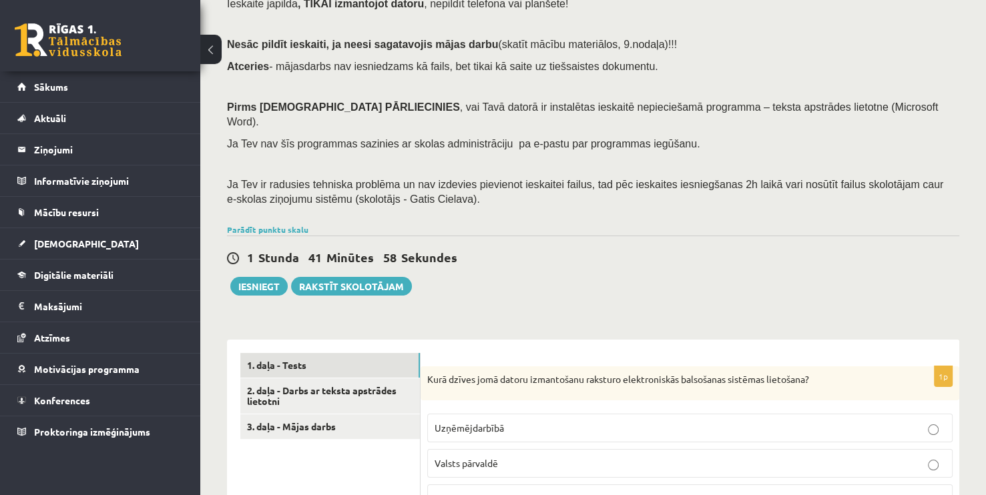
scroll to position [267, 0]
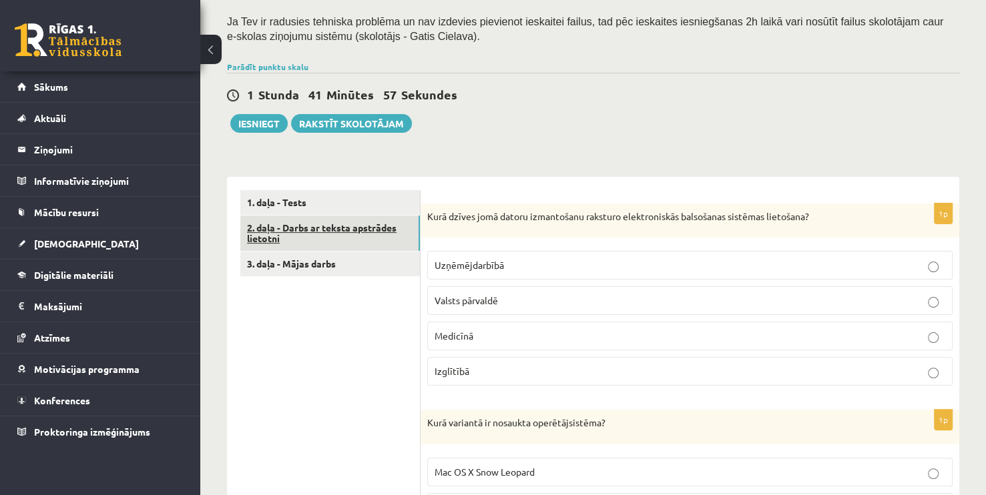
click at [380, 227] on link "2. daļa - Darbs ar teksta apstrādes lietotni" at bounding box center [330, 234] width 180 height 36
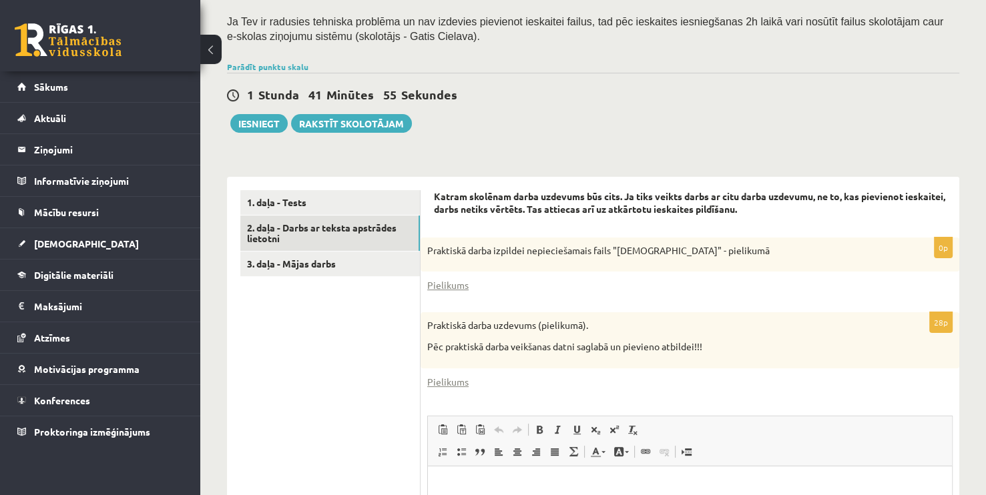
scroll to position [0, 0]
click at [345, 253] on link "3. daļa - Mājas darbs" at bounding box center [330, 264] width 180 height 25
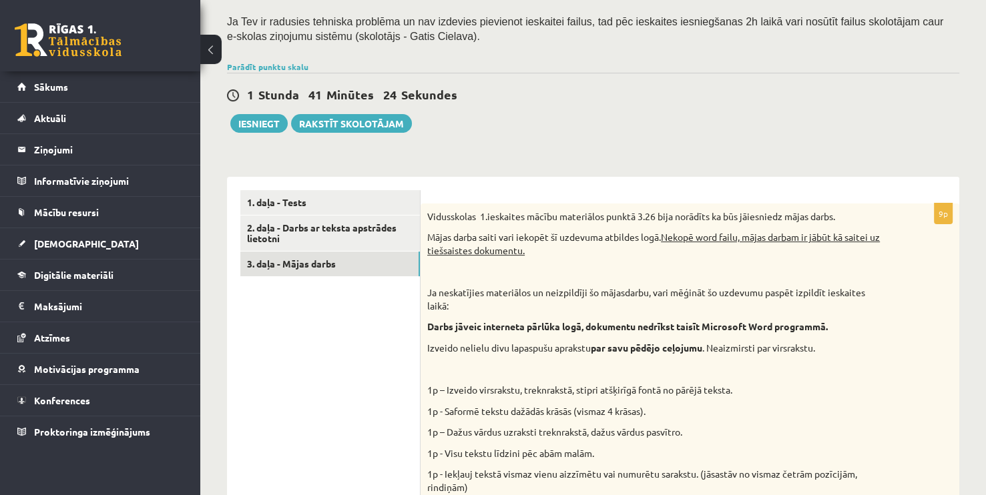
click at [330, 216] on link "2. daļa - Darbs ar teksta apstrādes lietotni" at bounding box center [330, 234] width 180 height 36
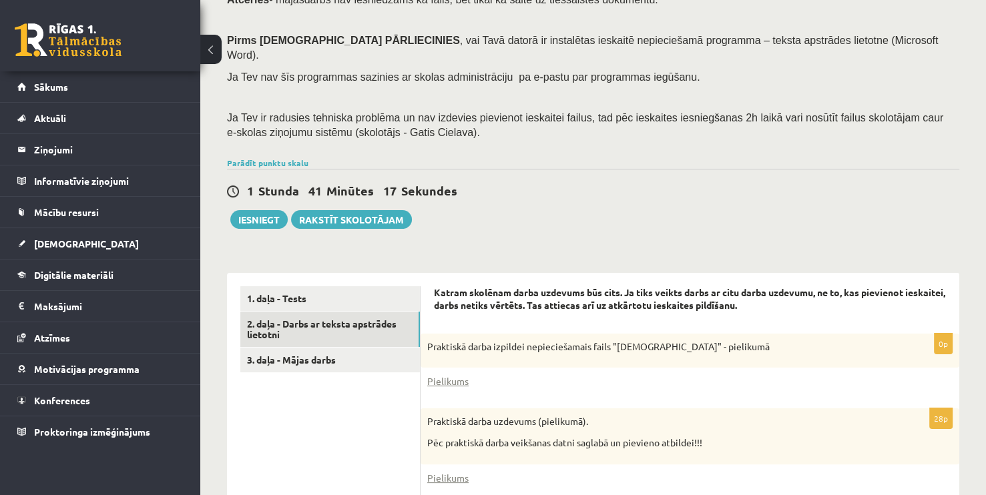
scroll to position [133, 0]
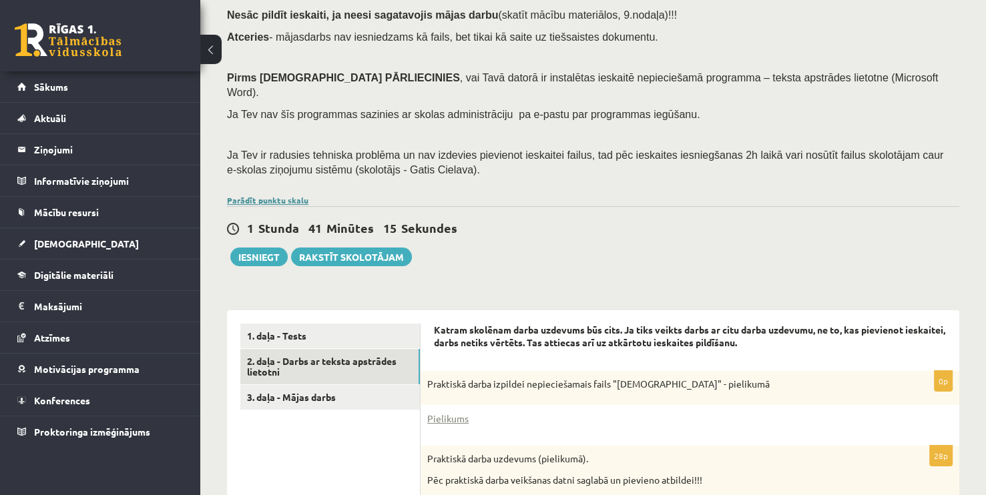
click at [273, 195] on link "Parādīt punktu skalu" at bounding box center [267, 200] width 81 height 11
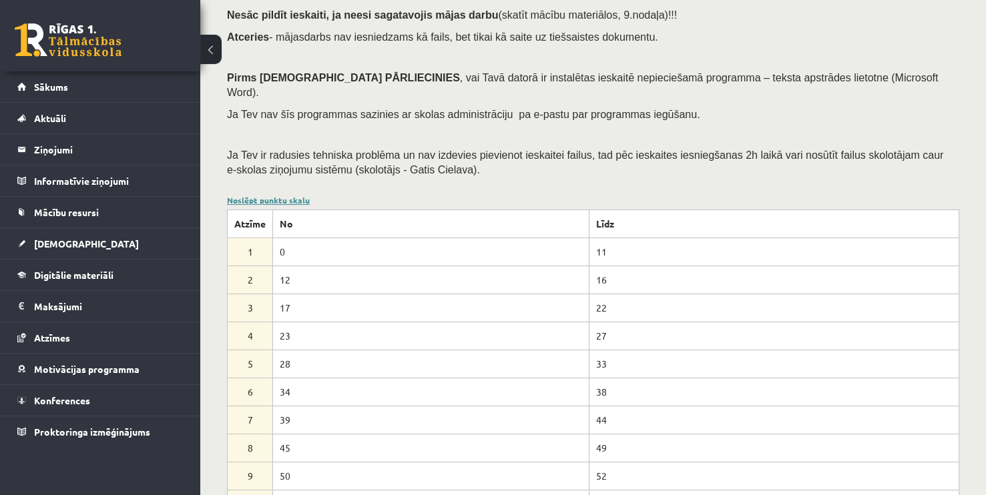
click at [251, 195] on link "Noslēpt punktu skalu" at bounding box center [268, 200] width 83 height 11
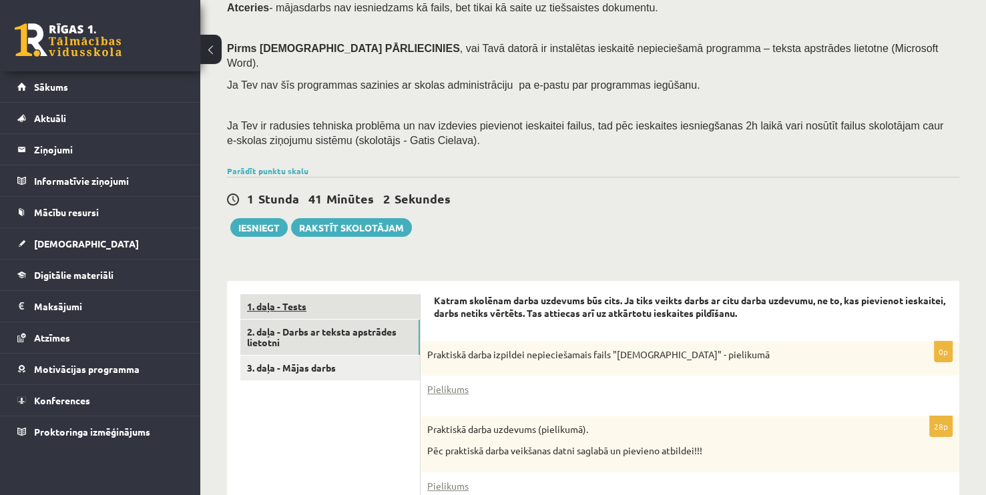
scroll to position [200, 0]
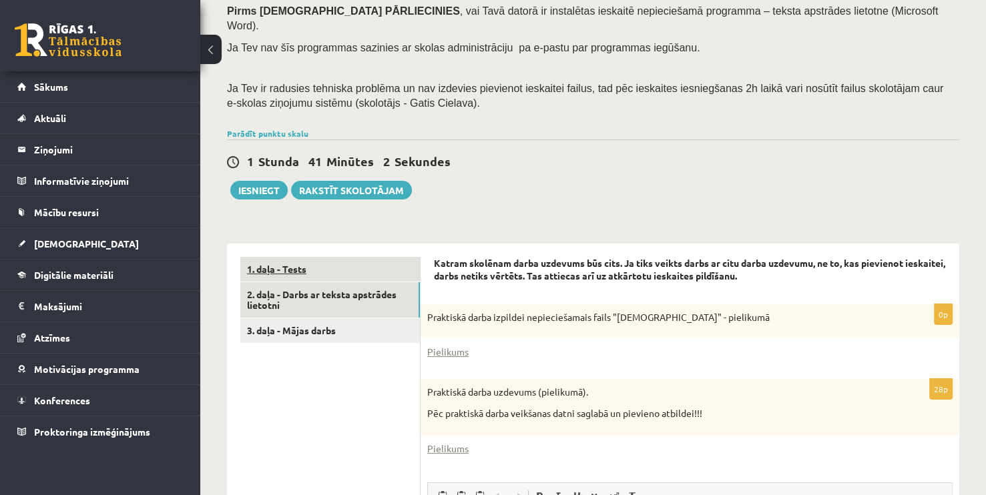
click at [300, 257] on link "1. daļa - Tests" at bounding box center [330, 269] width 180 height 25
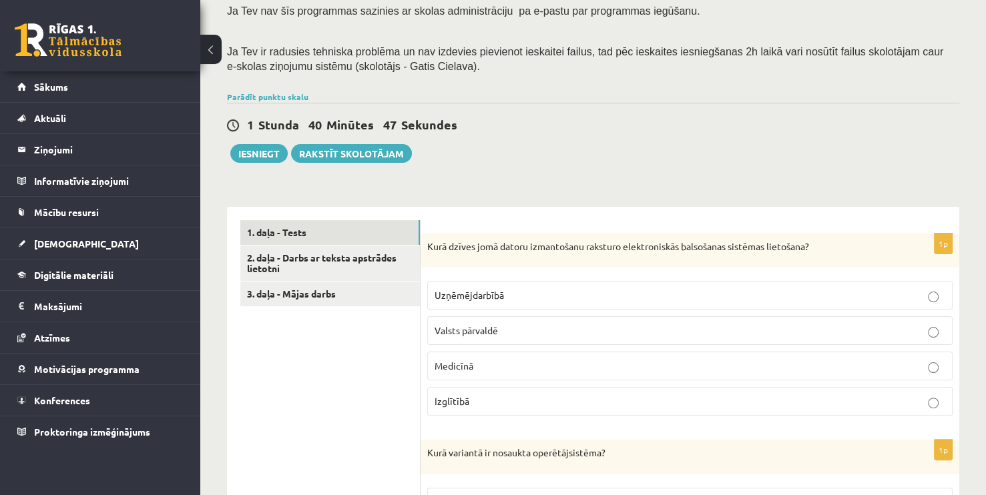
scroll to position [47, 0]
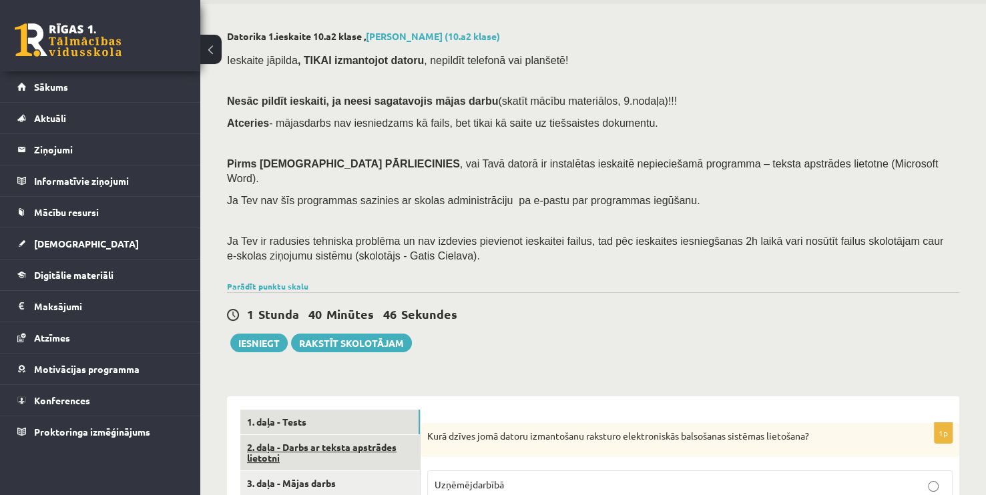
click at [320, 435] on link "2. daļa - Darbs ar teksta apstrādes lietotni" at bounding box center [330, 453] width 180 height 36
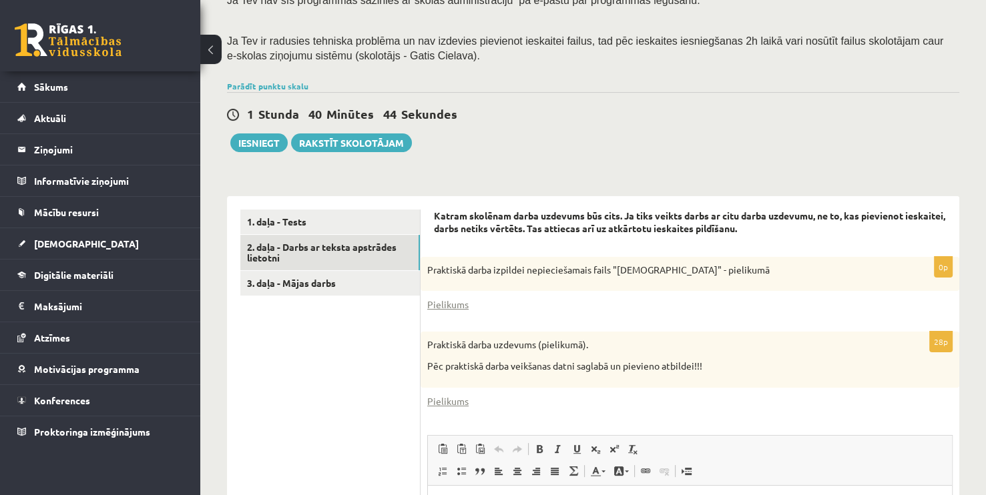
scroll to position [0, 0]
click at [259, 81] on link "Parādīt punktu skalu" at bounding box center [267, 86] width 81 height 11
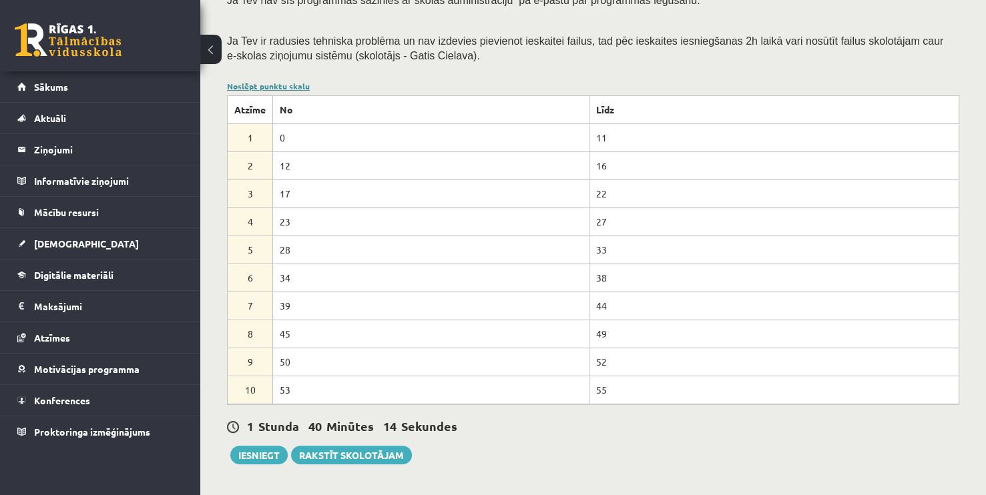
click at [259, 81] on link "Noslēpt punktu skalu" at bounding box center [268, 86] width 83 height 11
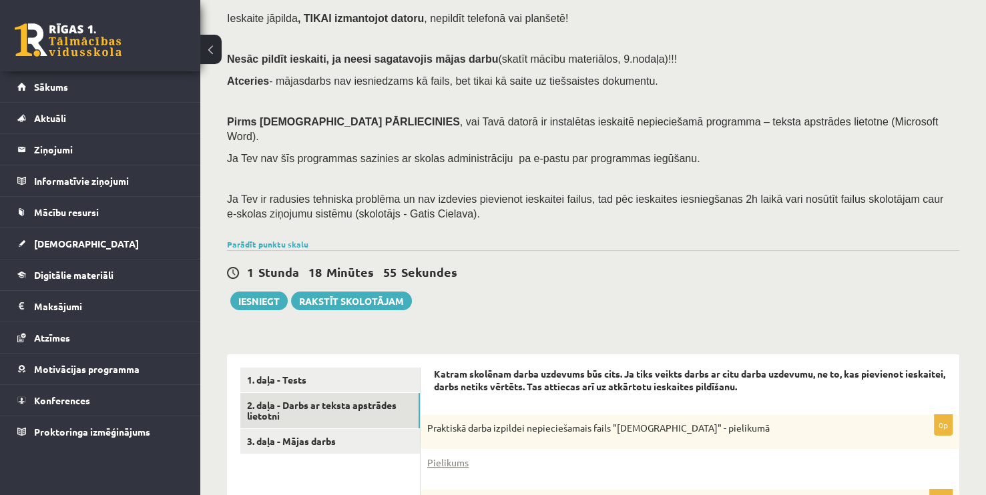
scroll to position [89, 0]
click at [276, 240] on link "Parādīt punktu skalu" at bounding box center [267, 245] width 81 height 11
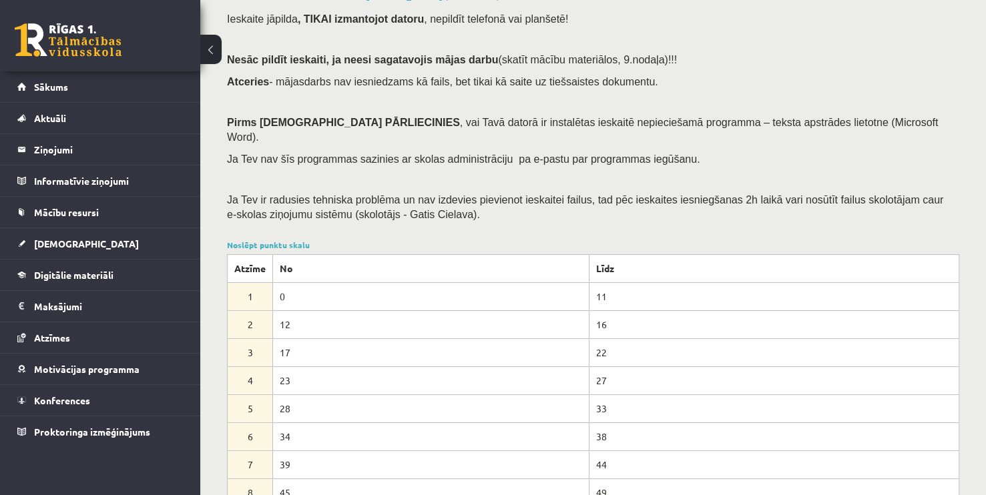
click at [436, 109] on div "Ieskaite jāpilda , TIKAI izmantojot datoru , nepildīt telefonā vai planšetē! Ne…" at bounding box center [593, 120] width 732 height 231
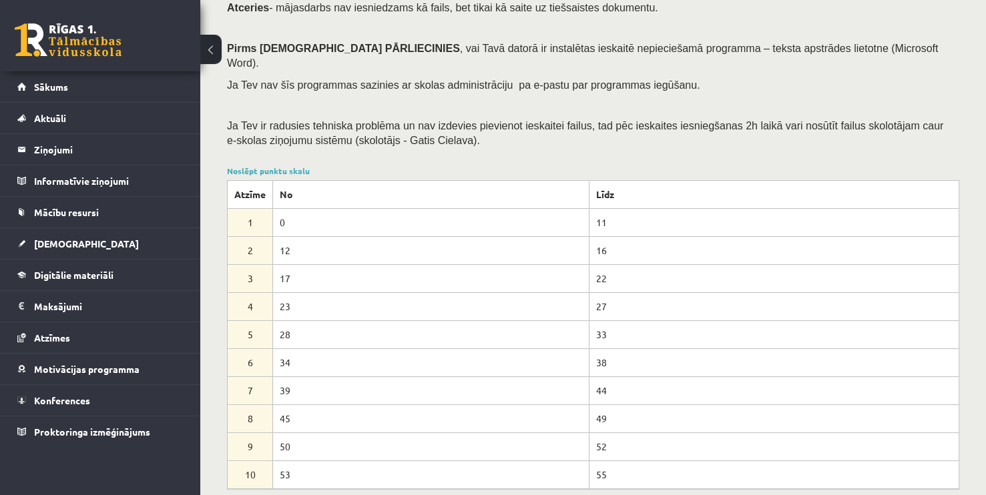
scroll to position [200, 0]
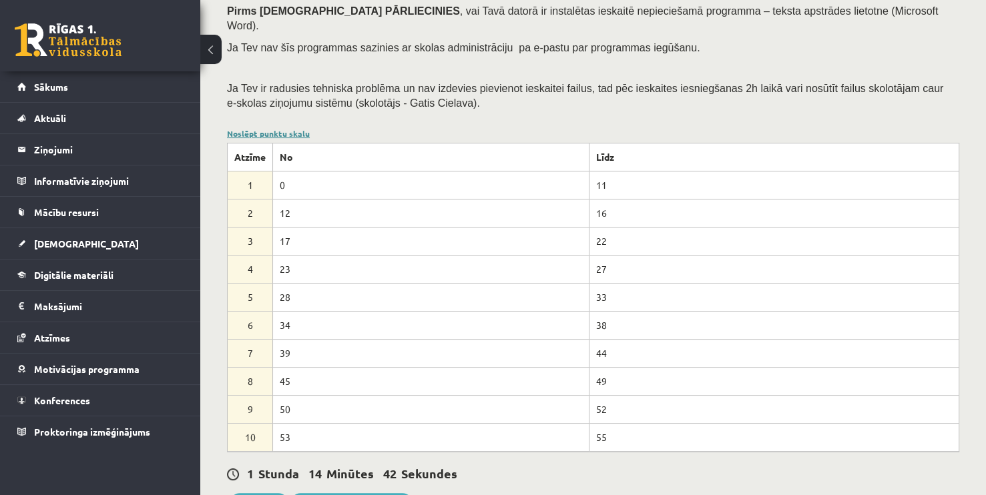
click at [269, 128] on link "Noslēpt punktu skalu" at bounding box center [268, 133] width 83 height 11
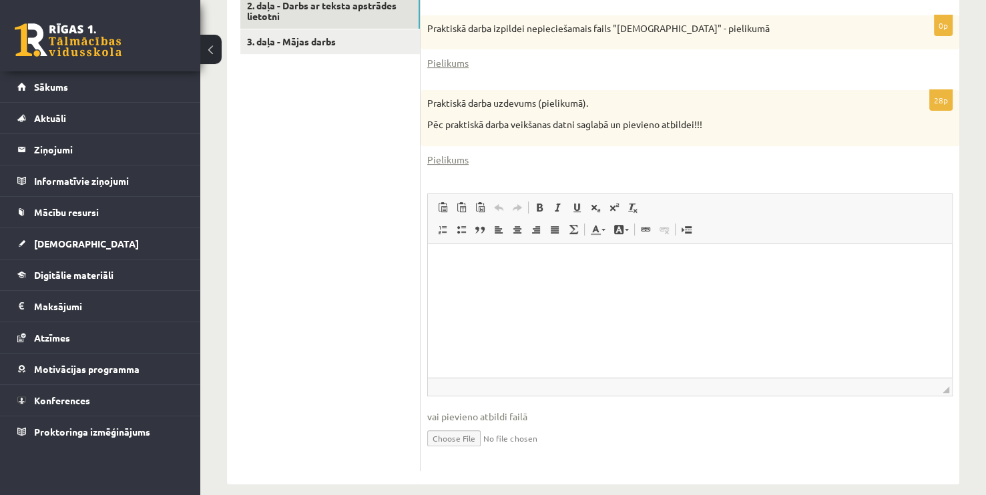
scroll to position [289, 0]
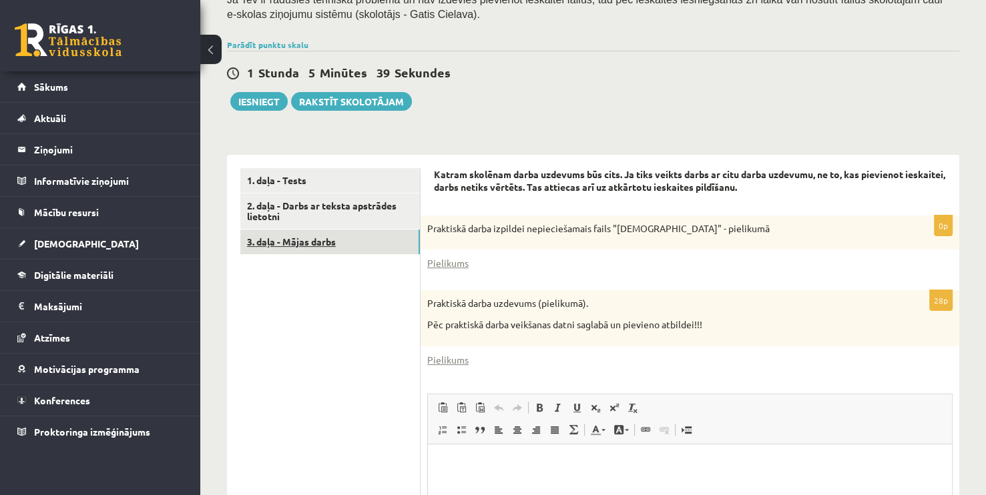
click at [313, 230] on link "3. daļa - Mājas darbs" at bounding box center [330, 242] width 180 height 25
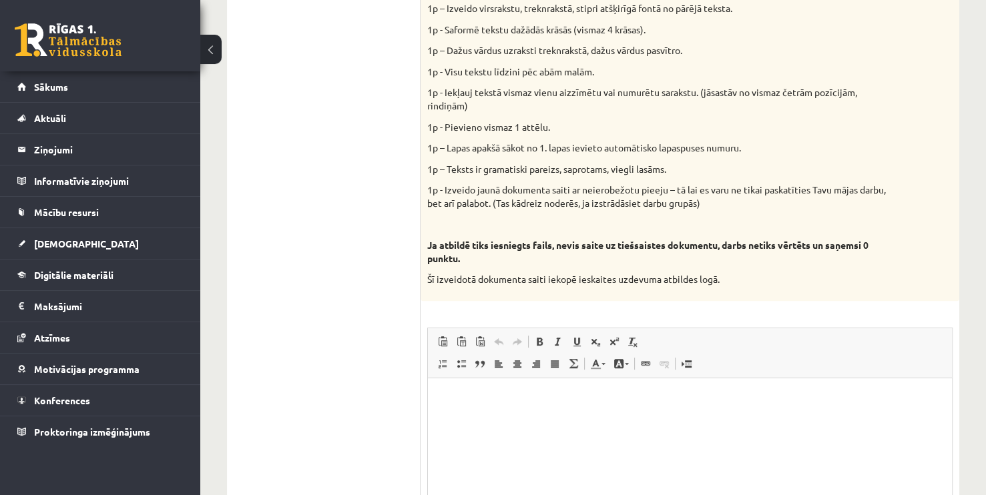
scroll to position [784, 0]
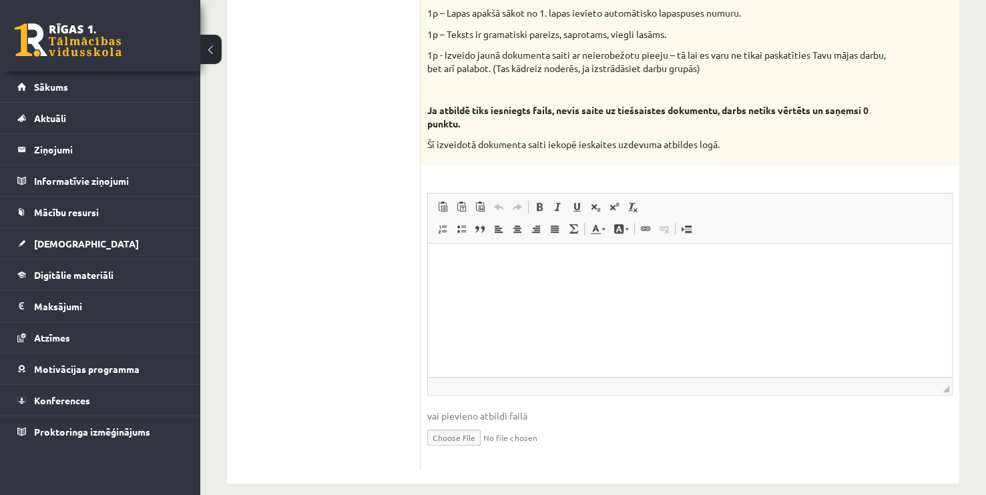
click at [484, 284] on html at bounding box center [690, 264] width 524 height 41
click at [549, 271] on html at bounding box center [690, 264] width 524 height 41
click at [615, 281] on p "**********" at bounding box center [690, 271] width 498 height 28
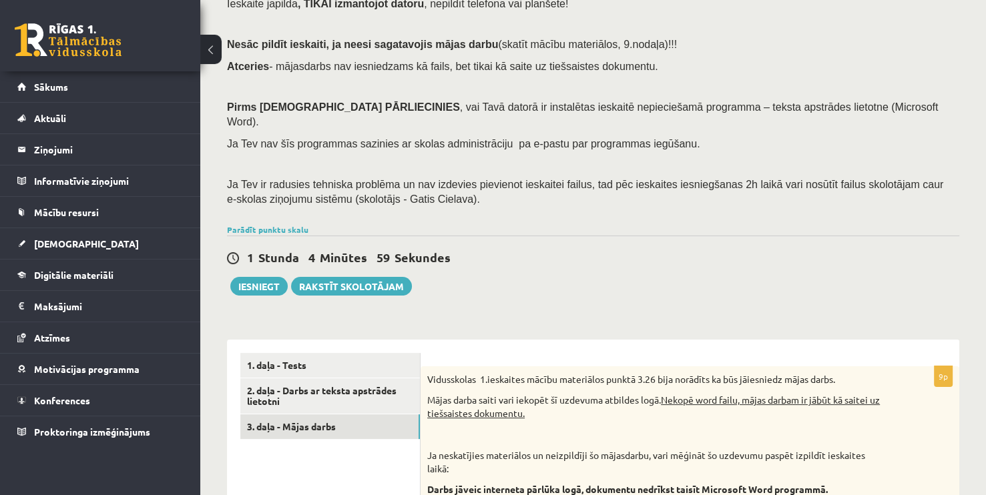
scroll to position [0, 0]
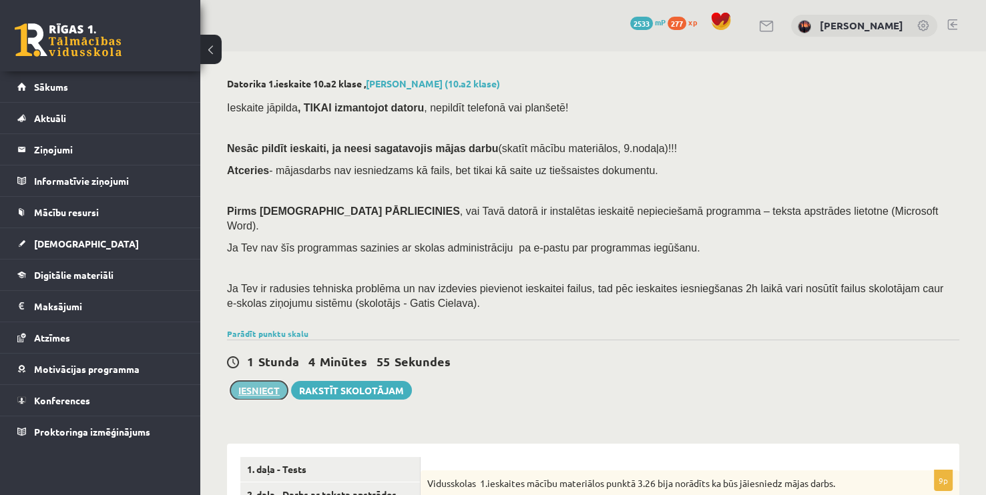
click at [269, 381] on button "Iesniegt" at bounding box center [258, 390] width 57 height 19
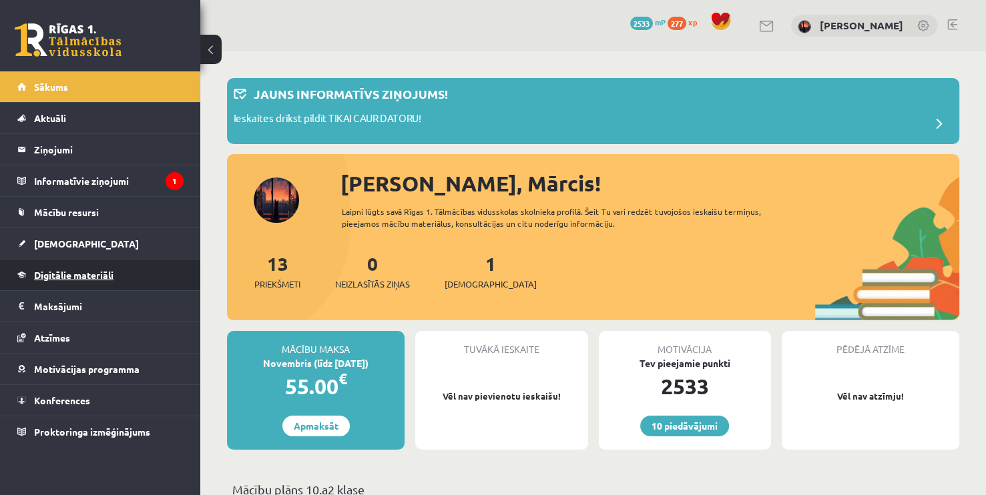
click at [105, 270] on span "Digitālie materiāli" at bounding box center [73, 275] width 79 height 12
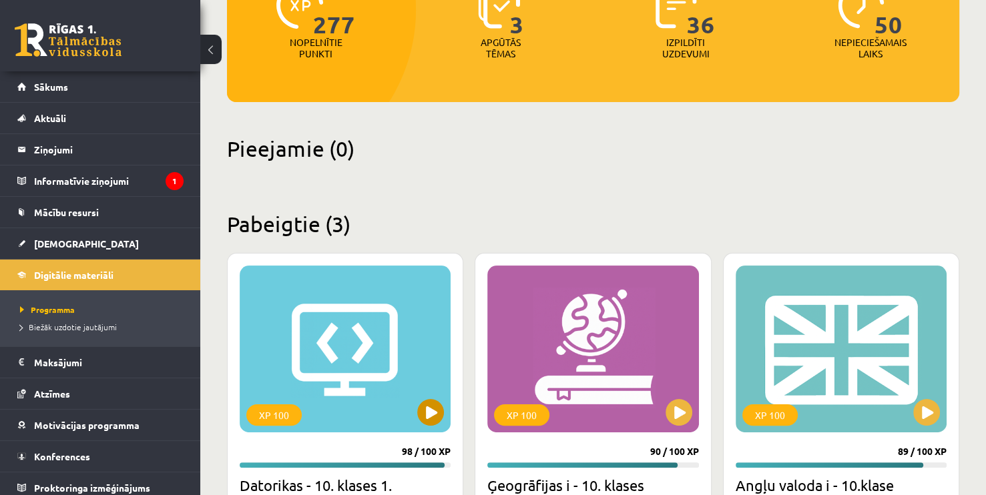
scroll to position [334, 0]
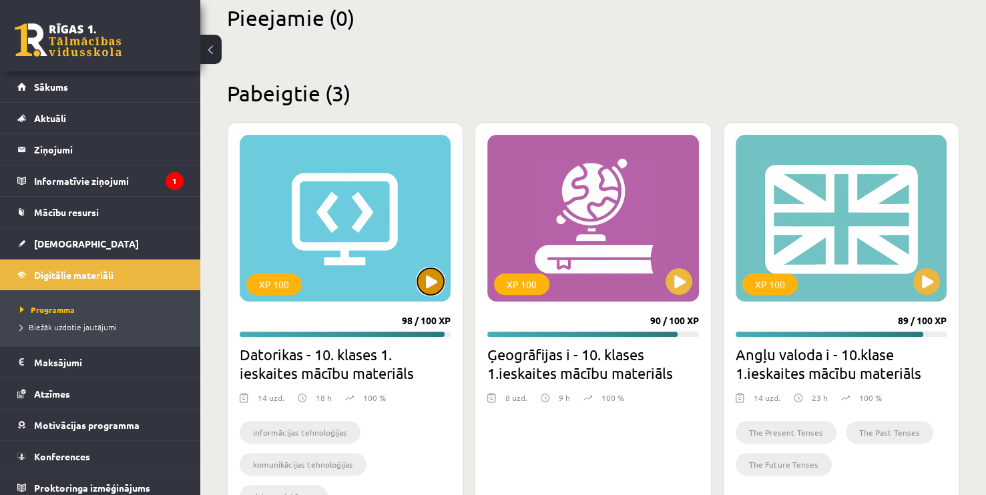
click at [431, 279] on button at bounding box center [430, 281] width 27 height 27
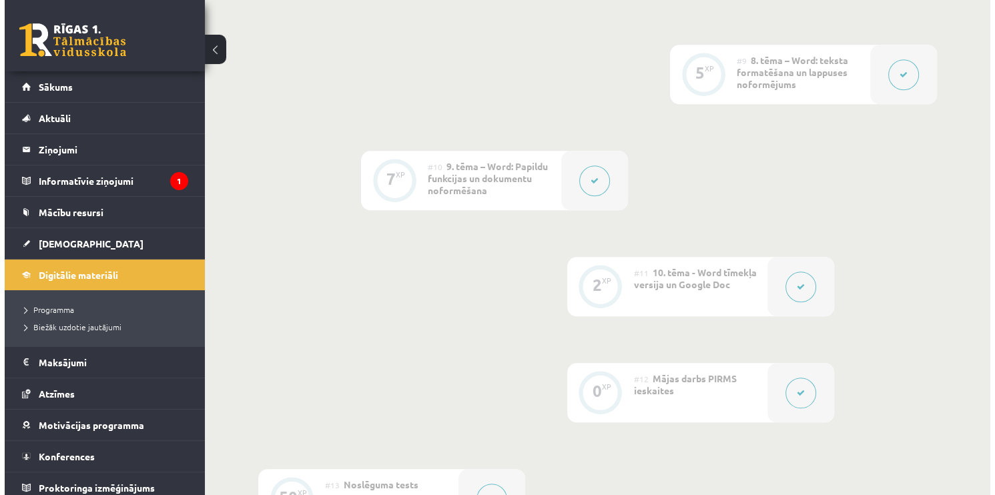
scroll to position [1468, 0]
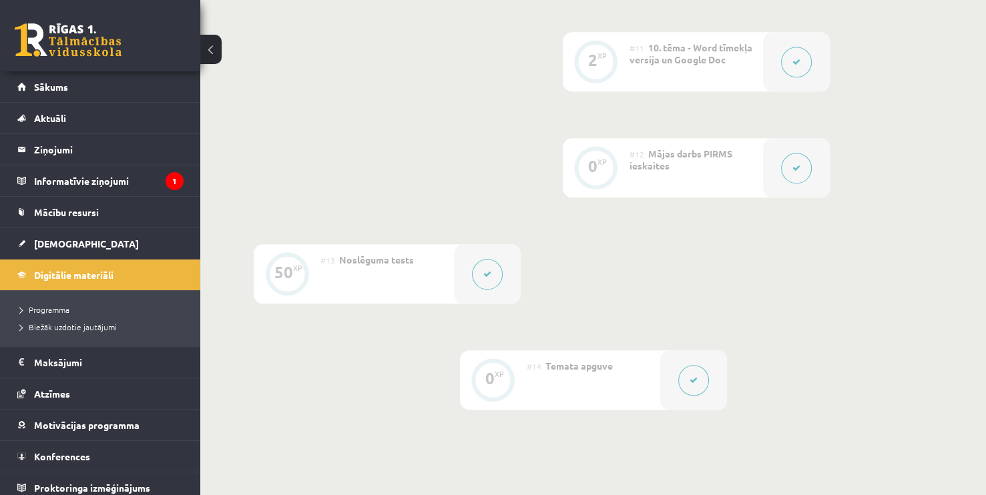
click at [786, 180] on div at bounding box center [796, 167] width 67 height 59
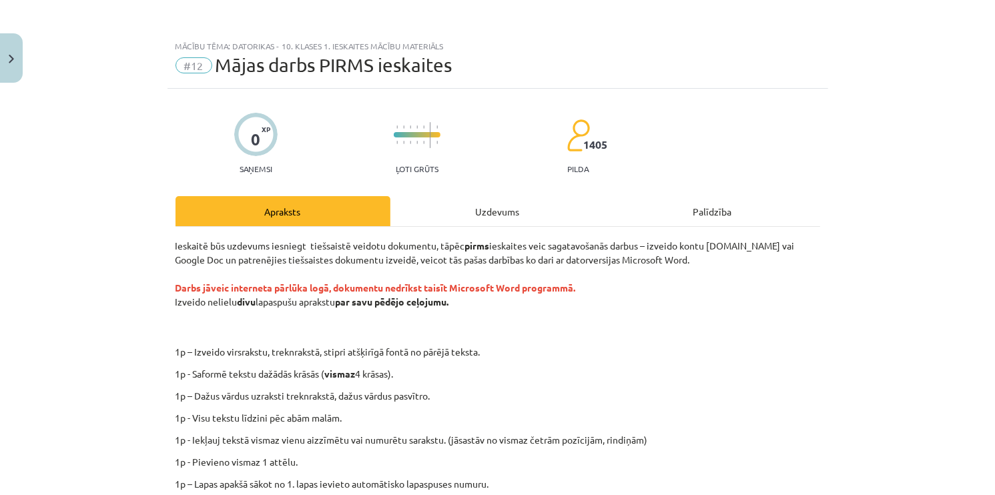
click at [516, 219] on div "Uzdevums" at bounding box center [497, 211] width 215 height 30
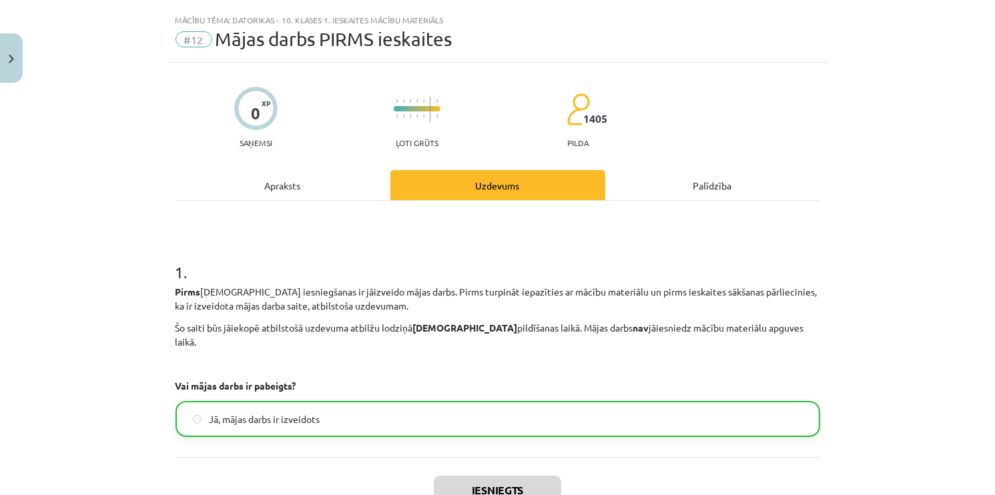
scroll to position [0, 0]
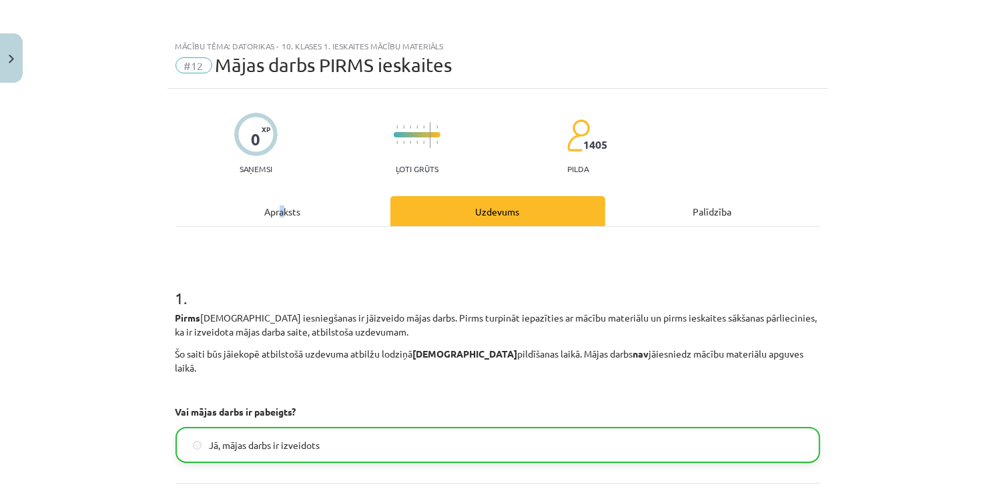
click at [276, 214] on div "Apraksts" at bounding box center [283, 211] width 215 height 30
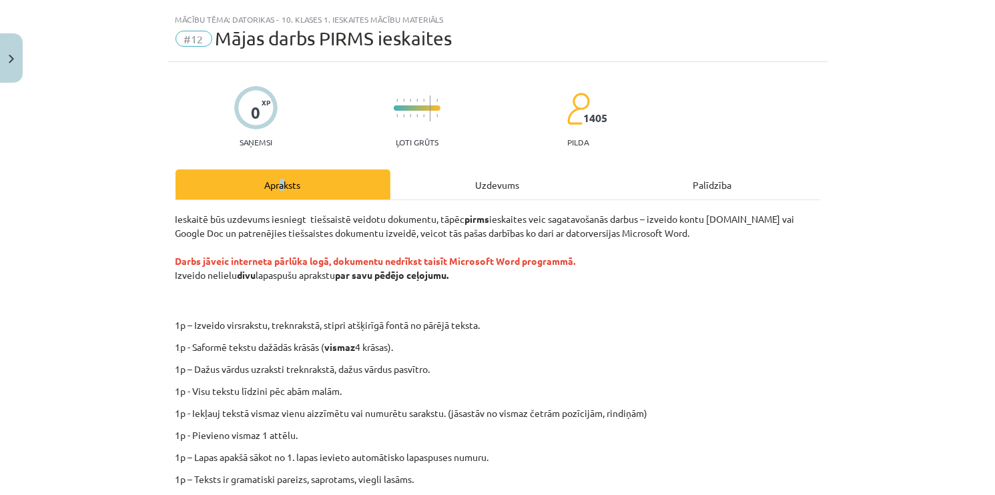
scroll to position [33, 0]
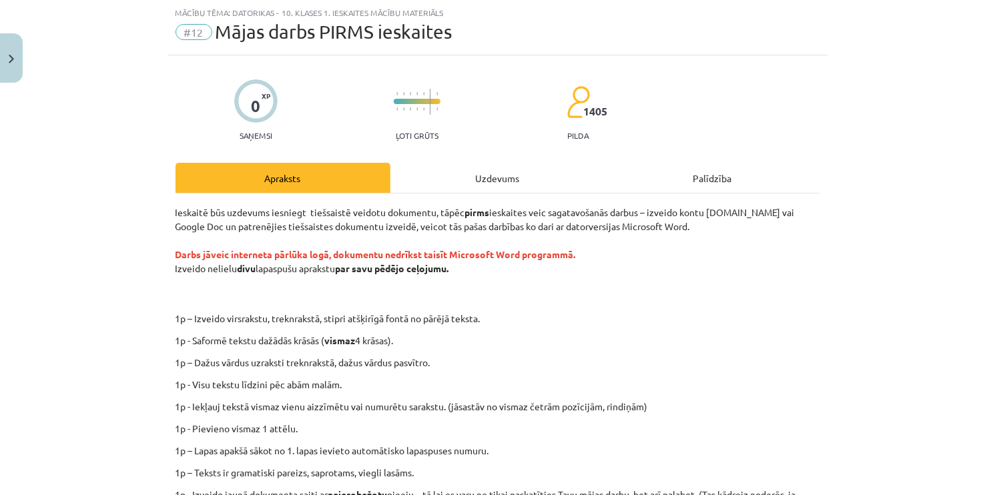
click at [599, 284] on p "Ieskaitē būs uzdevums iesniegt tiešsaistē veidotu dokumentu, tāpēc pirms ieskai…" at bounding box center [498, 255] width 645 height 98
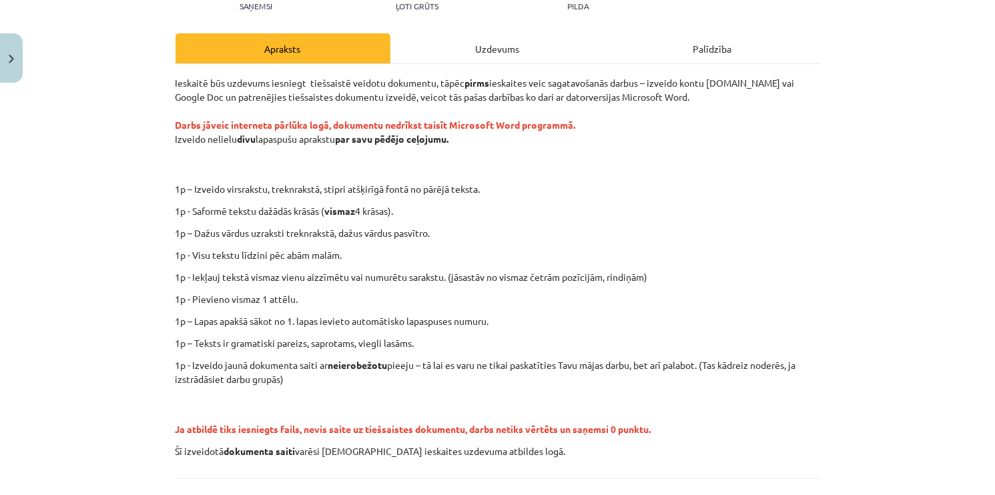
scroll to position [322, 0]
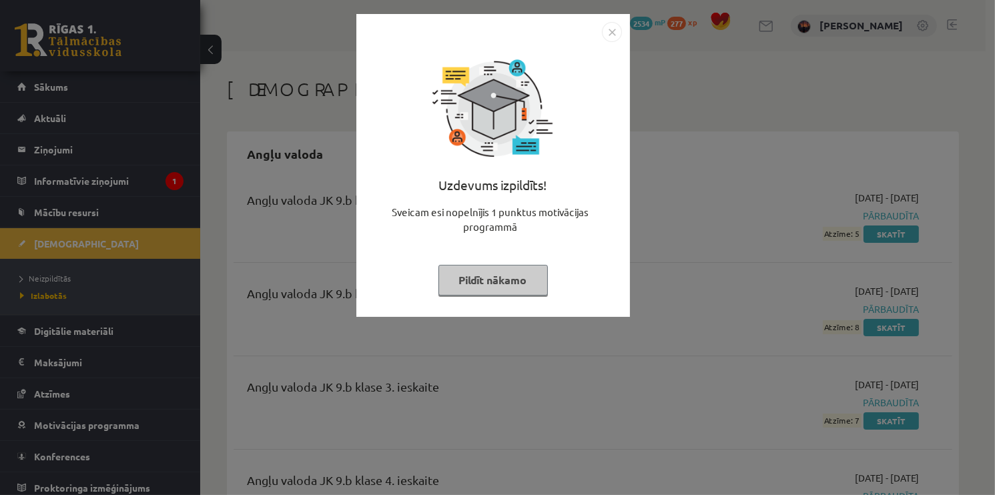
click at [611, 30] on img "Close" at bounding box center [612, 32] width 20 height 20
